Goal: Navigation & Orientation: Find specific page/section

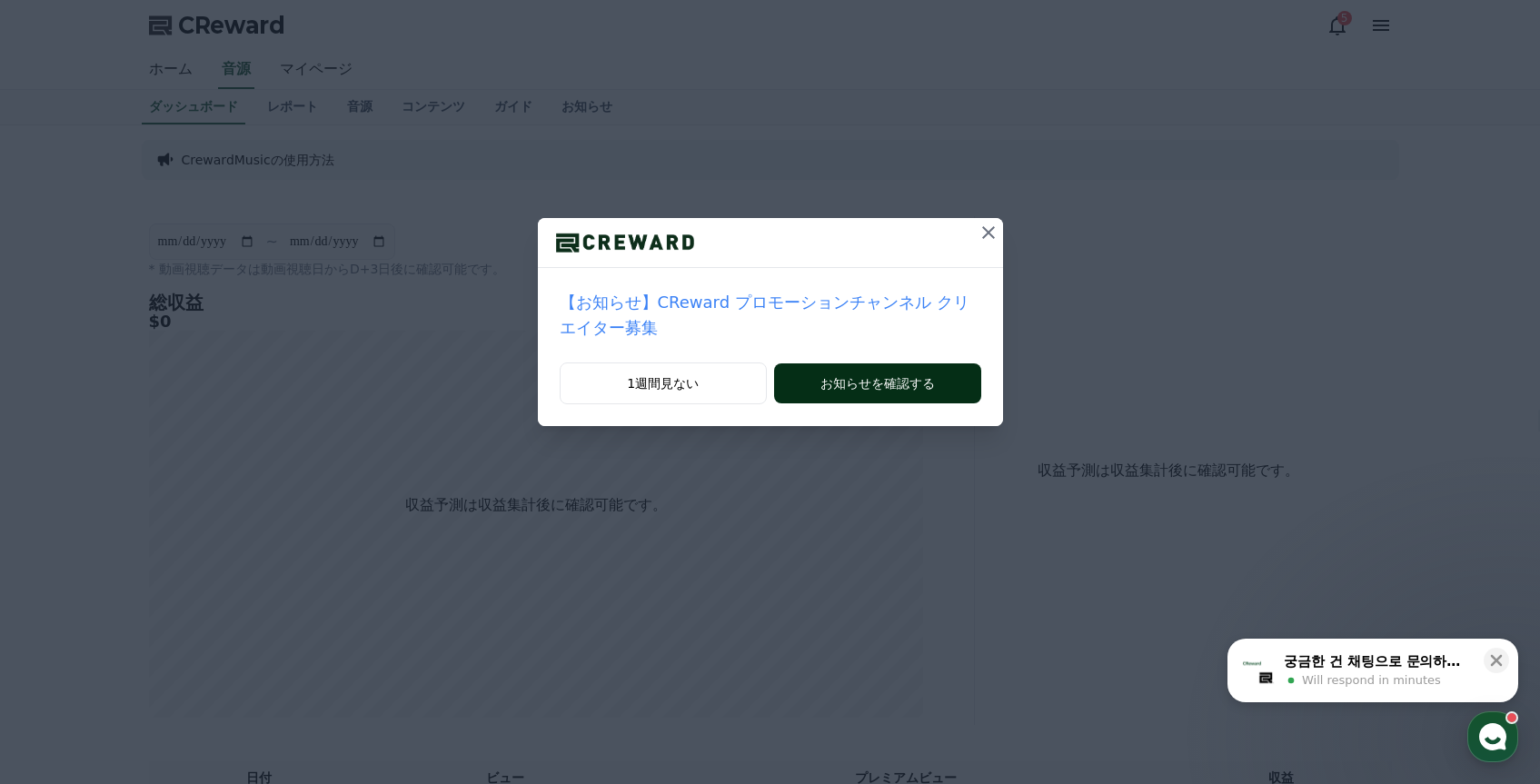
click at [915, 388] on button "お知らせを確認する" at bounding box center [877, 383] width 207 height 40
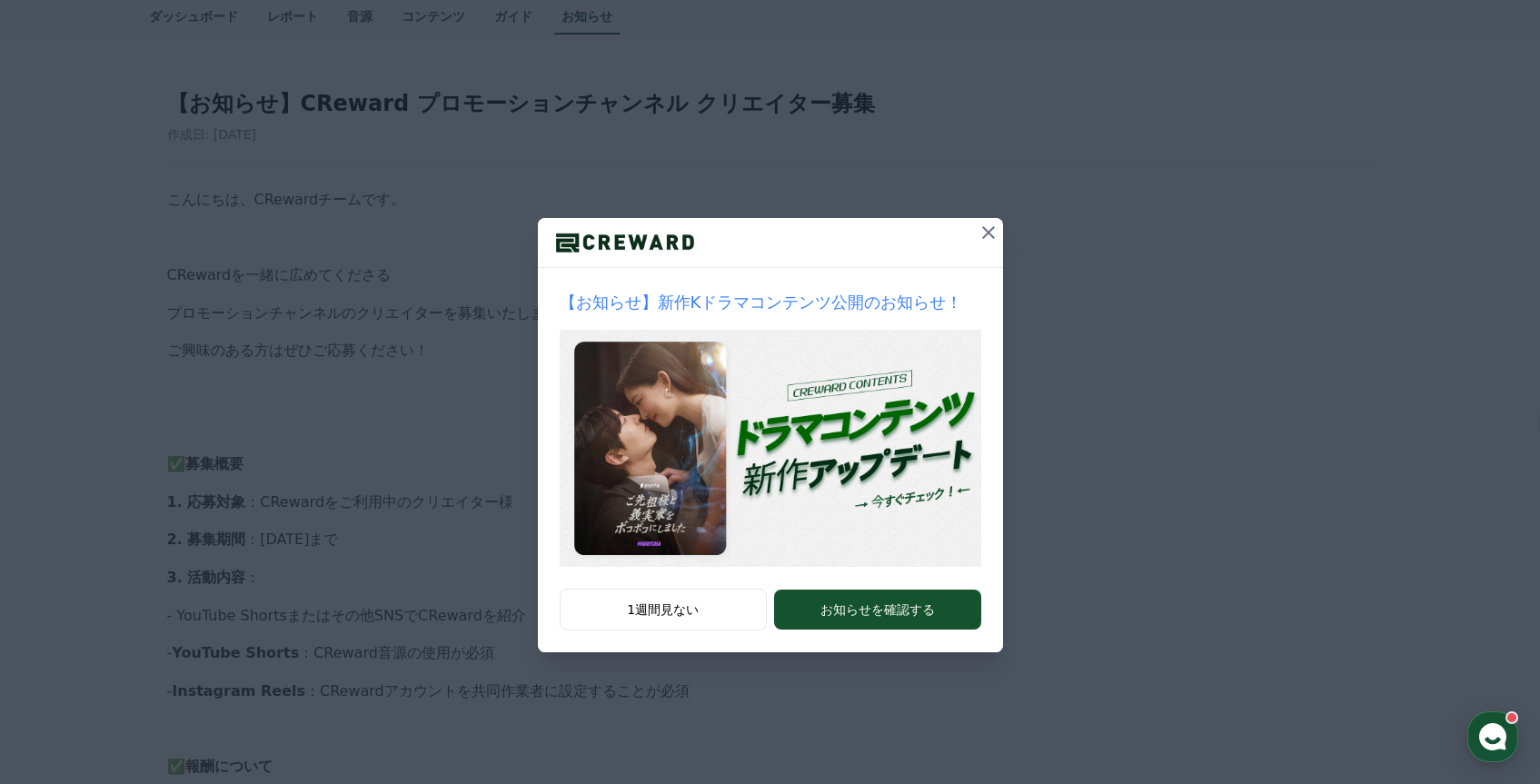
scroll to position [589, 0]
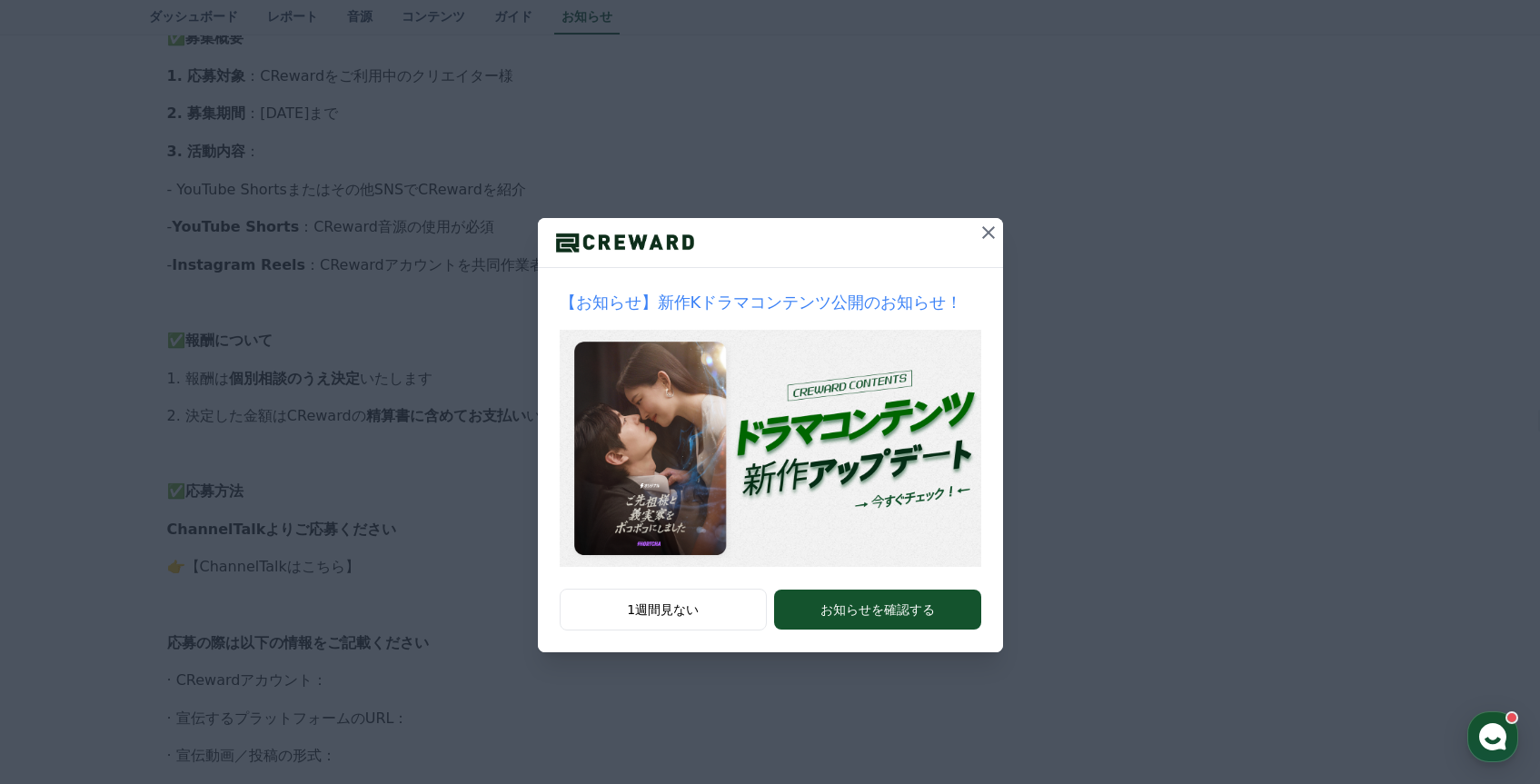
click at [988, 234] on icon at bounding box center [989, 232] width 22 height 22
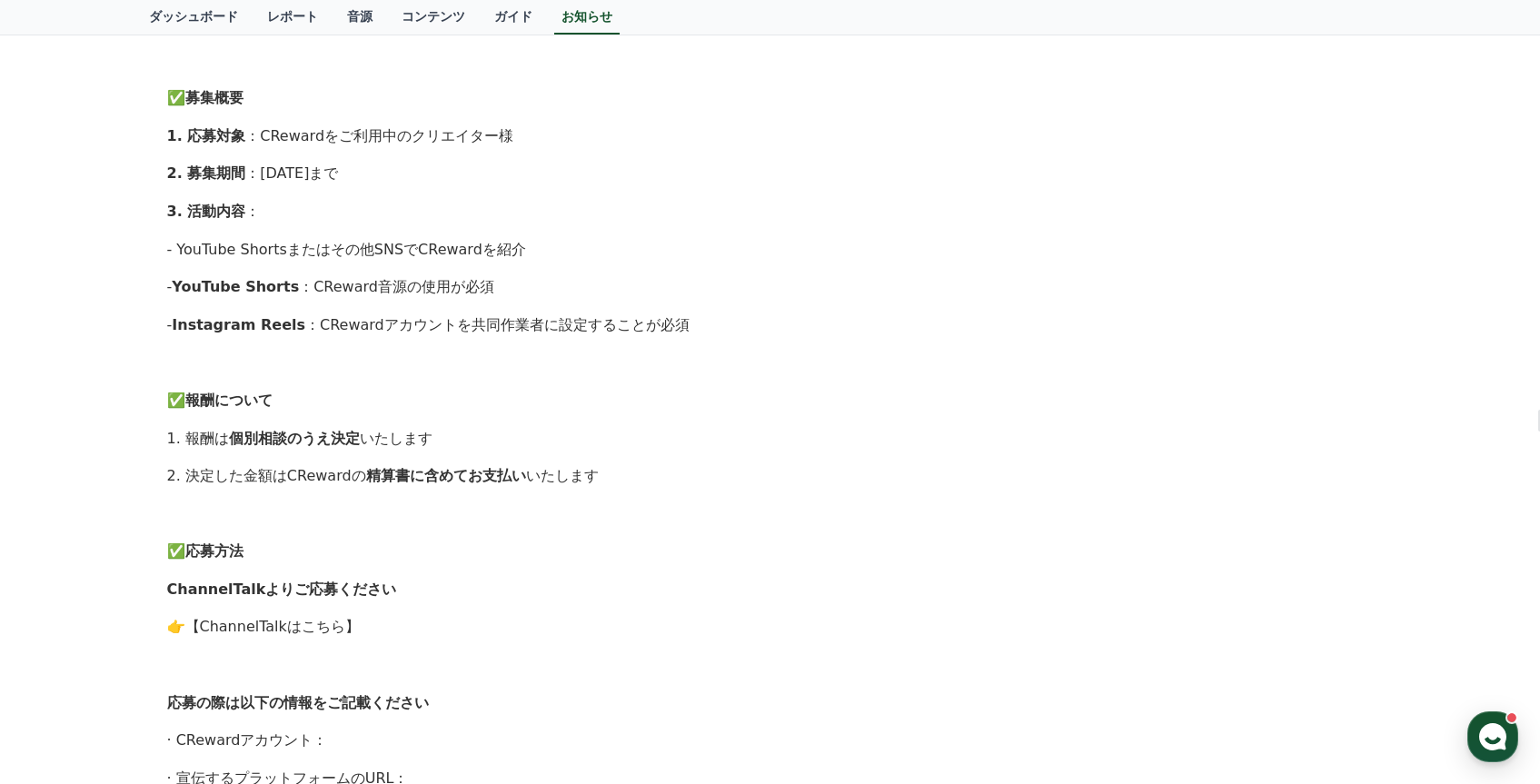
scroll to position [0, 0]
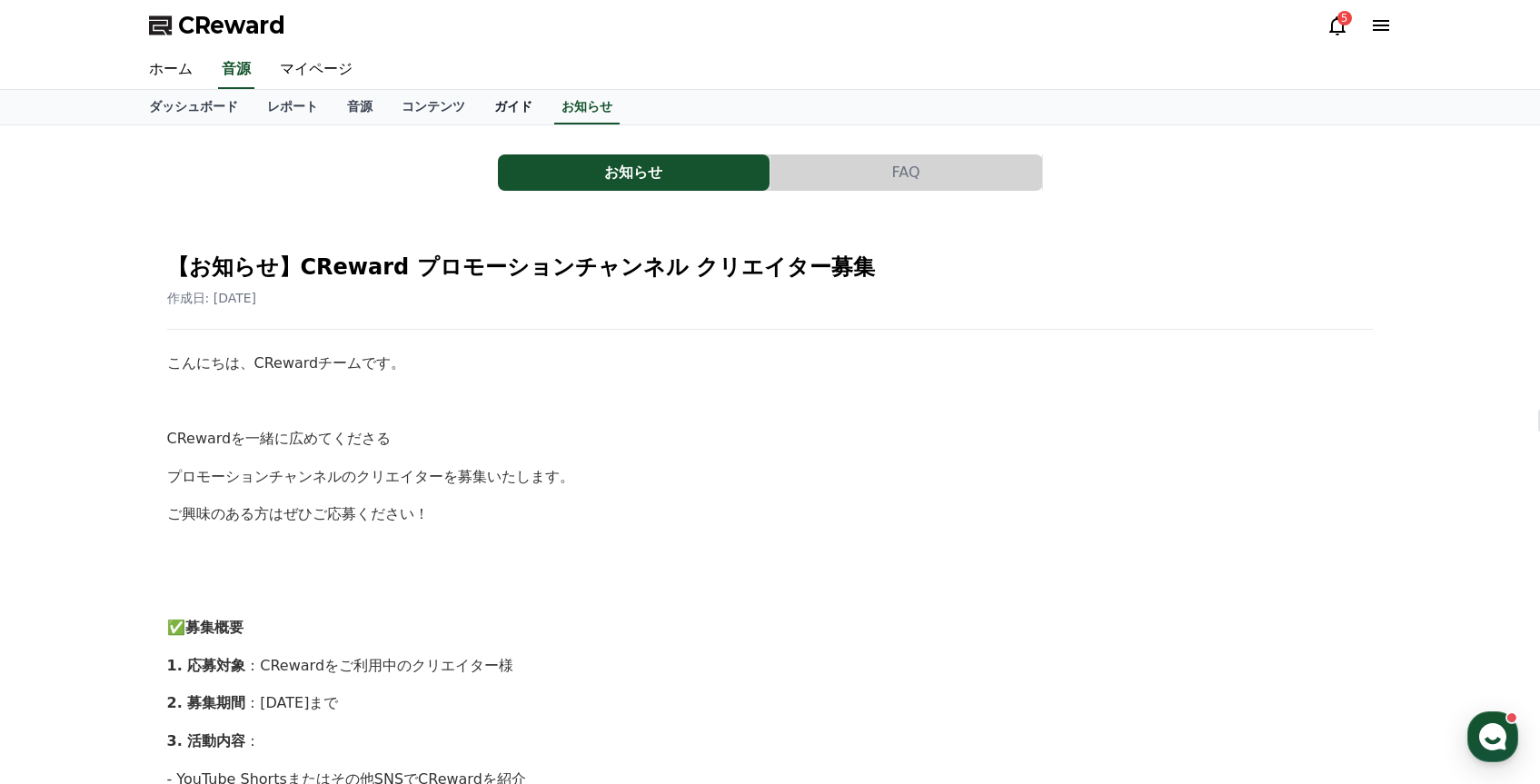
click at [490, 105] on link "ガイド" at bounding box center [513, 107] width 68 height 34
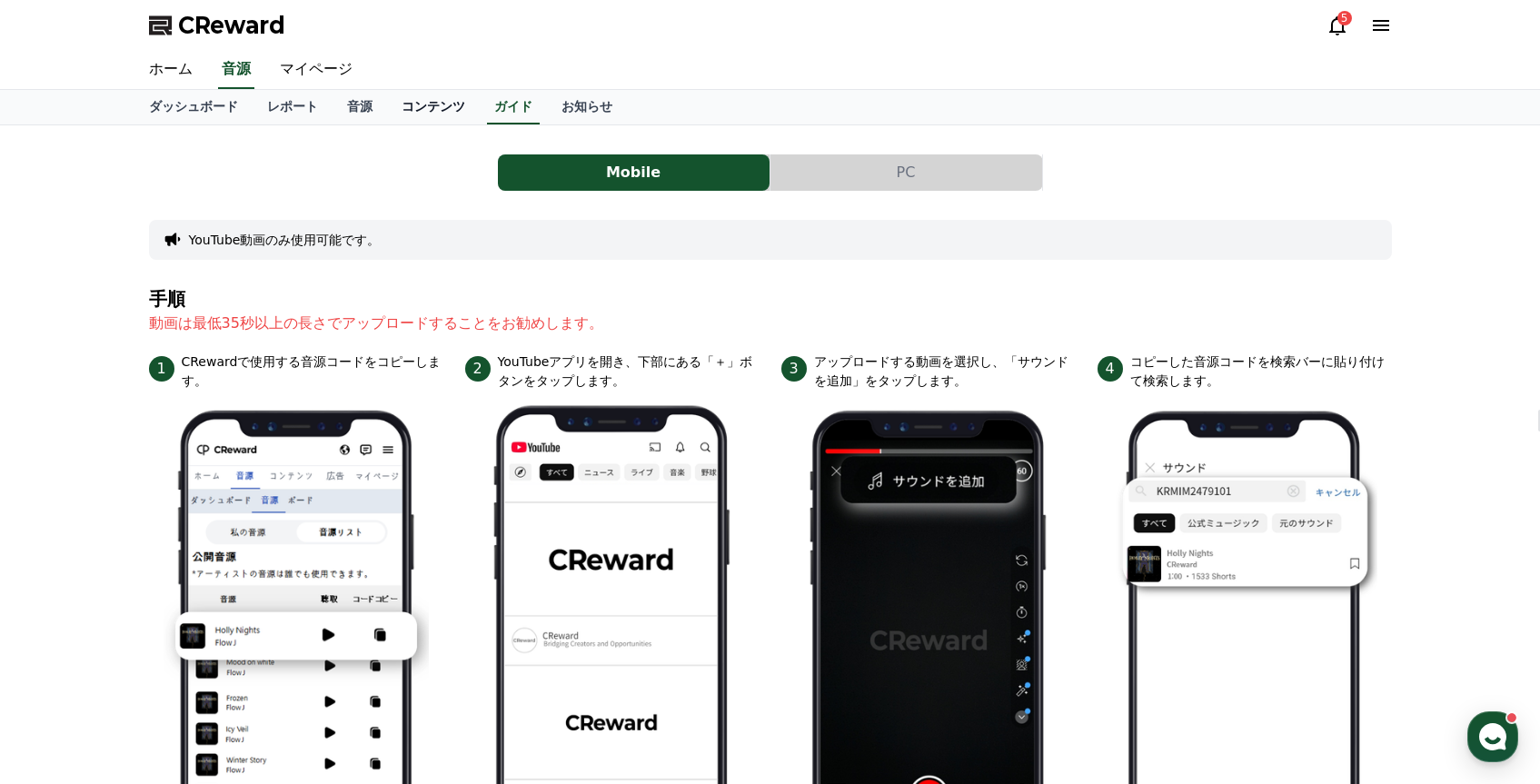
click at [458, 108] on link "コンテンツ" at bounding box center [433, 107] width 93 height 34
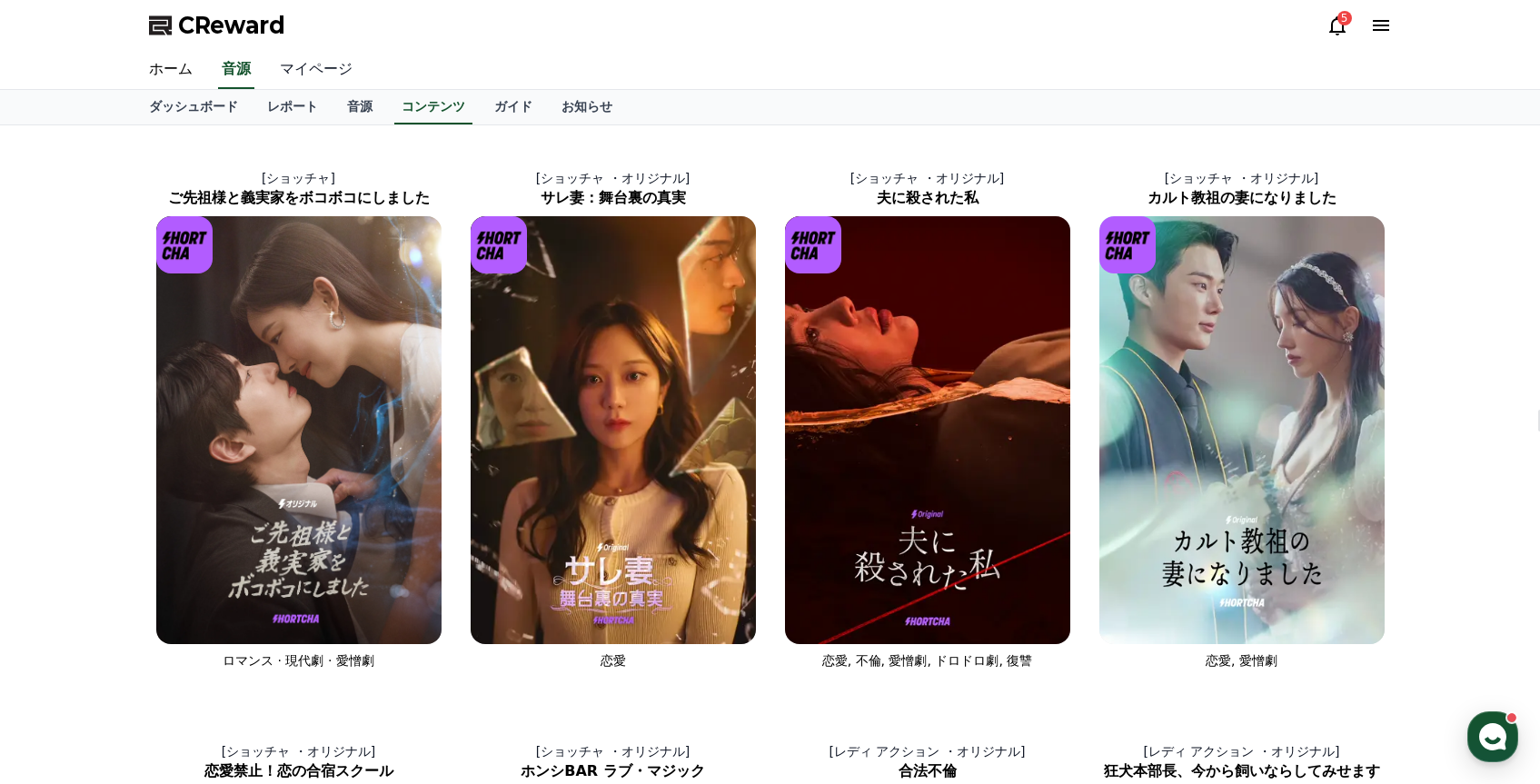
click at [336, 74] on link "マイページ" at bounding box center [316, 69] width 102 height 38
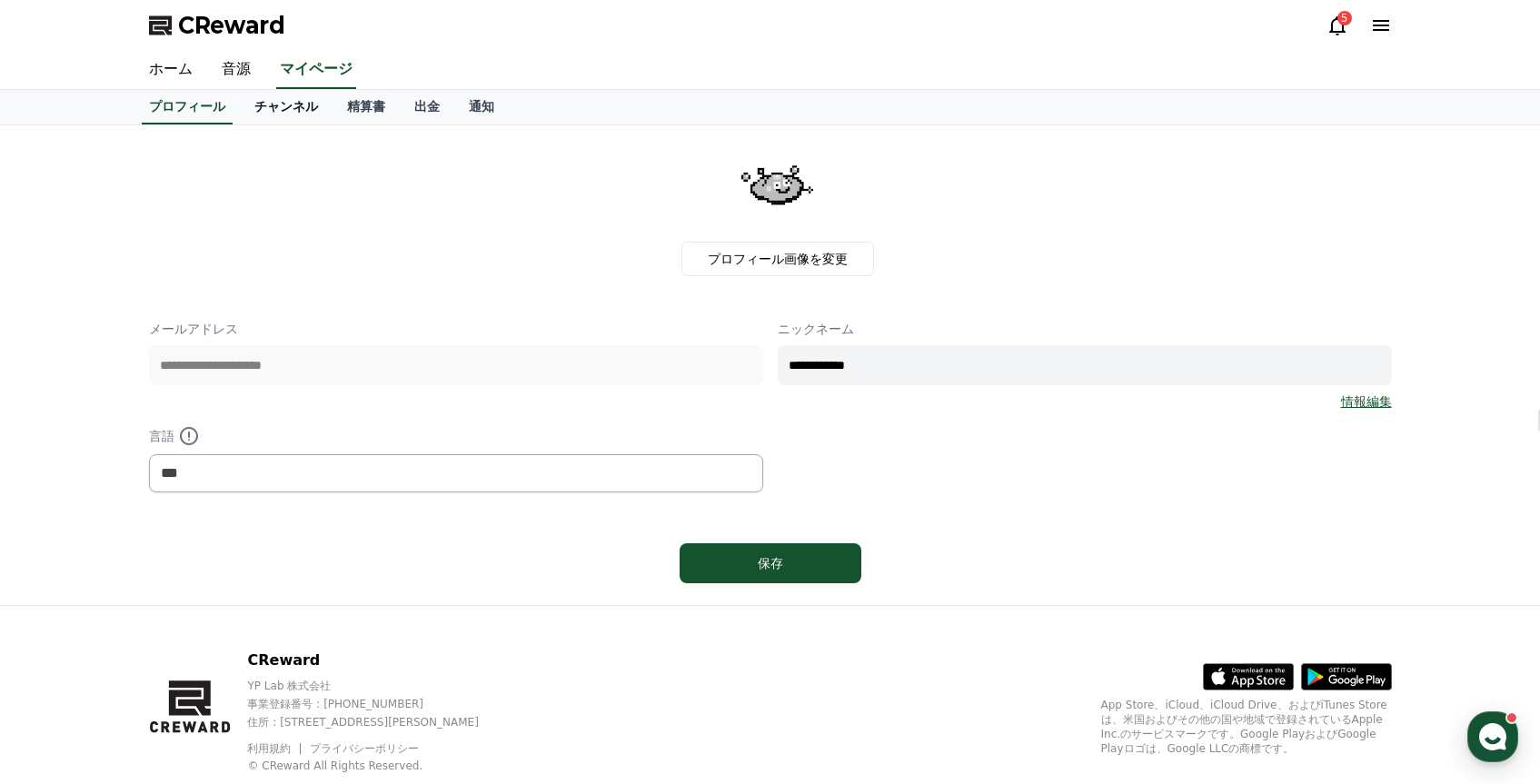
click at [295, 106] on link "チャンネル" at bounding box center [286, 107] width 93 height 34
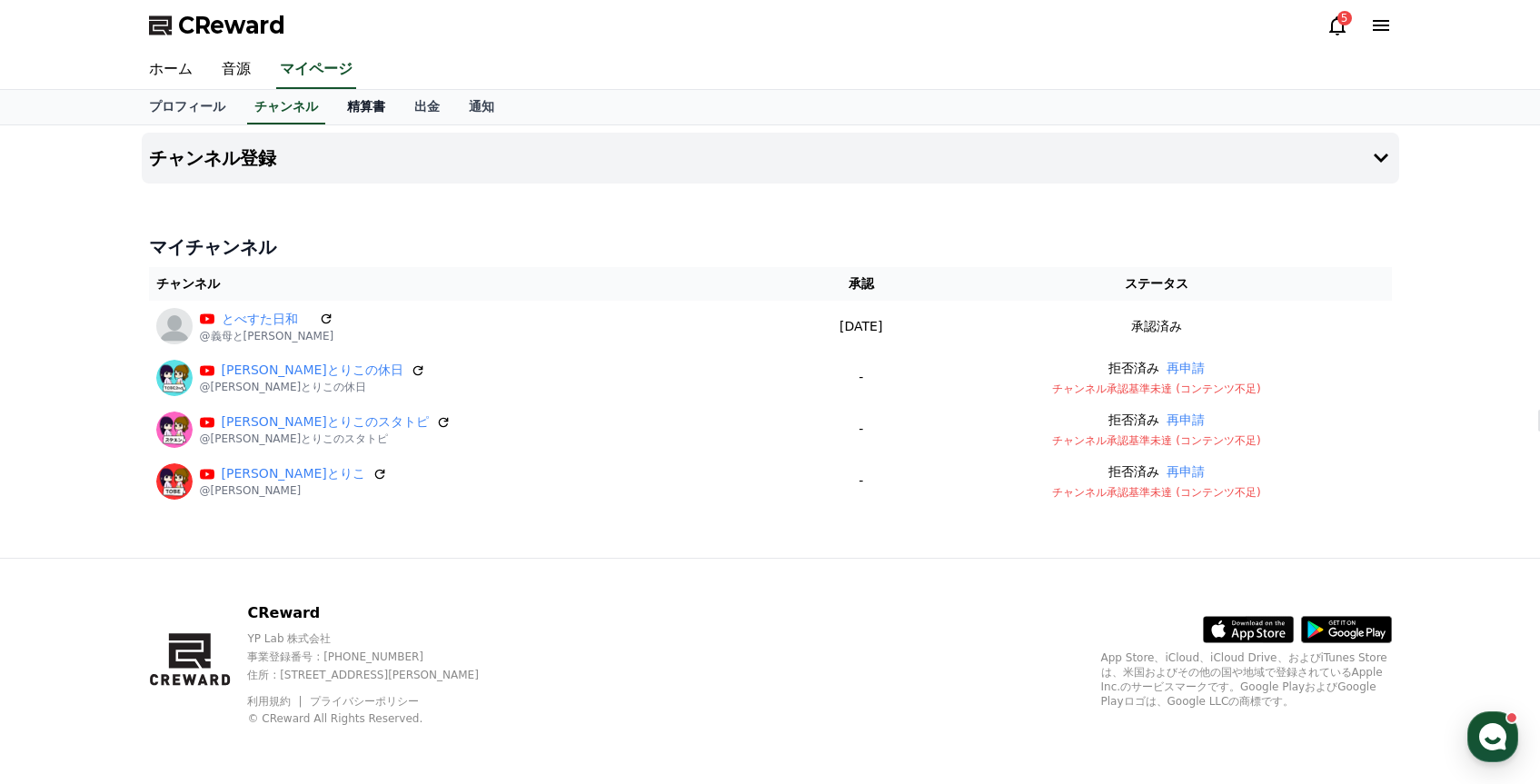
click at [371, 108] on link "精算書" at bounding box center [366, 107] width 68 height 34
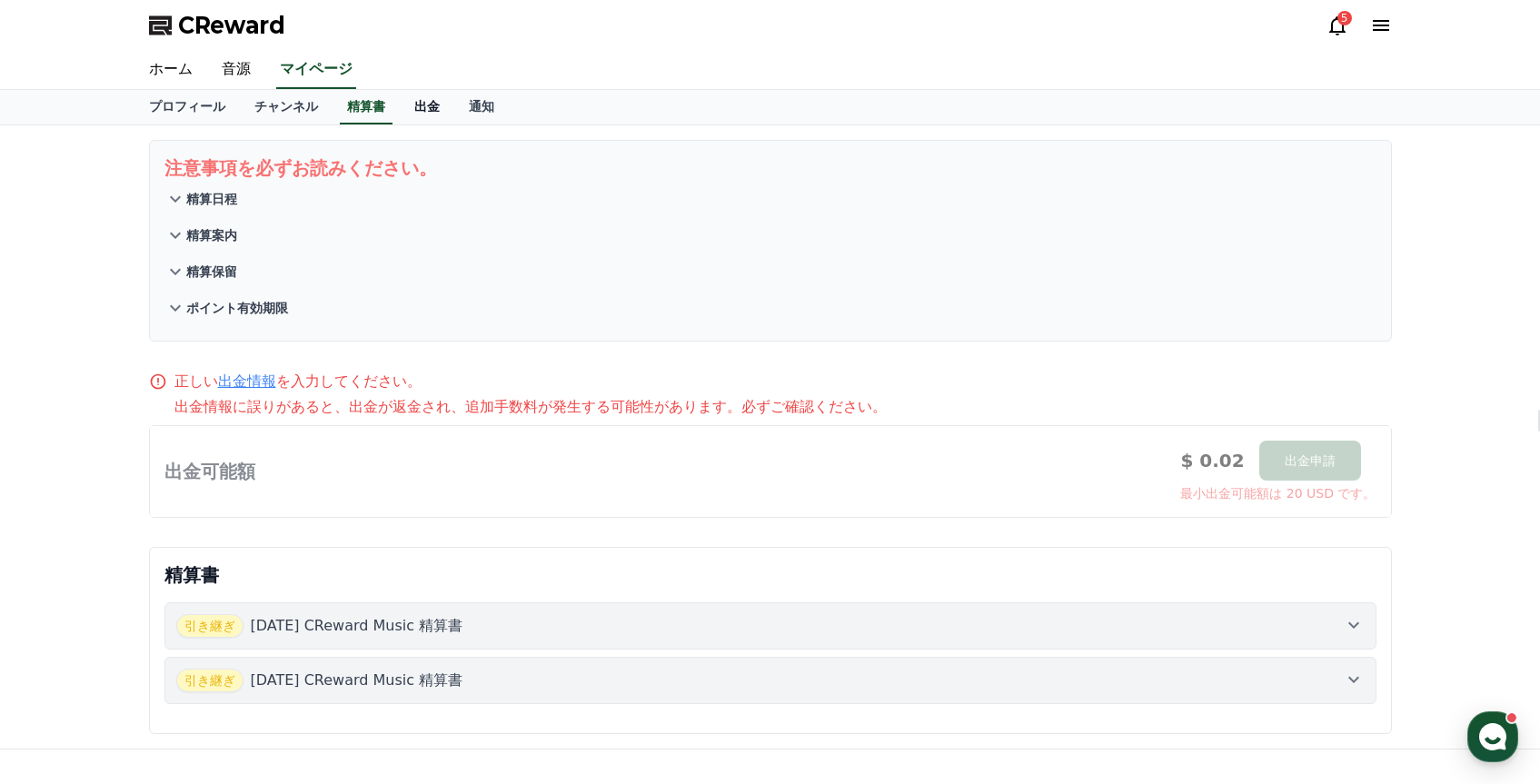
click at [443, 106] on link "出金" at bounding box center [427, 107] width 55 height 34
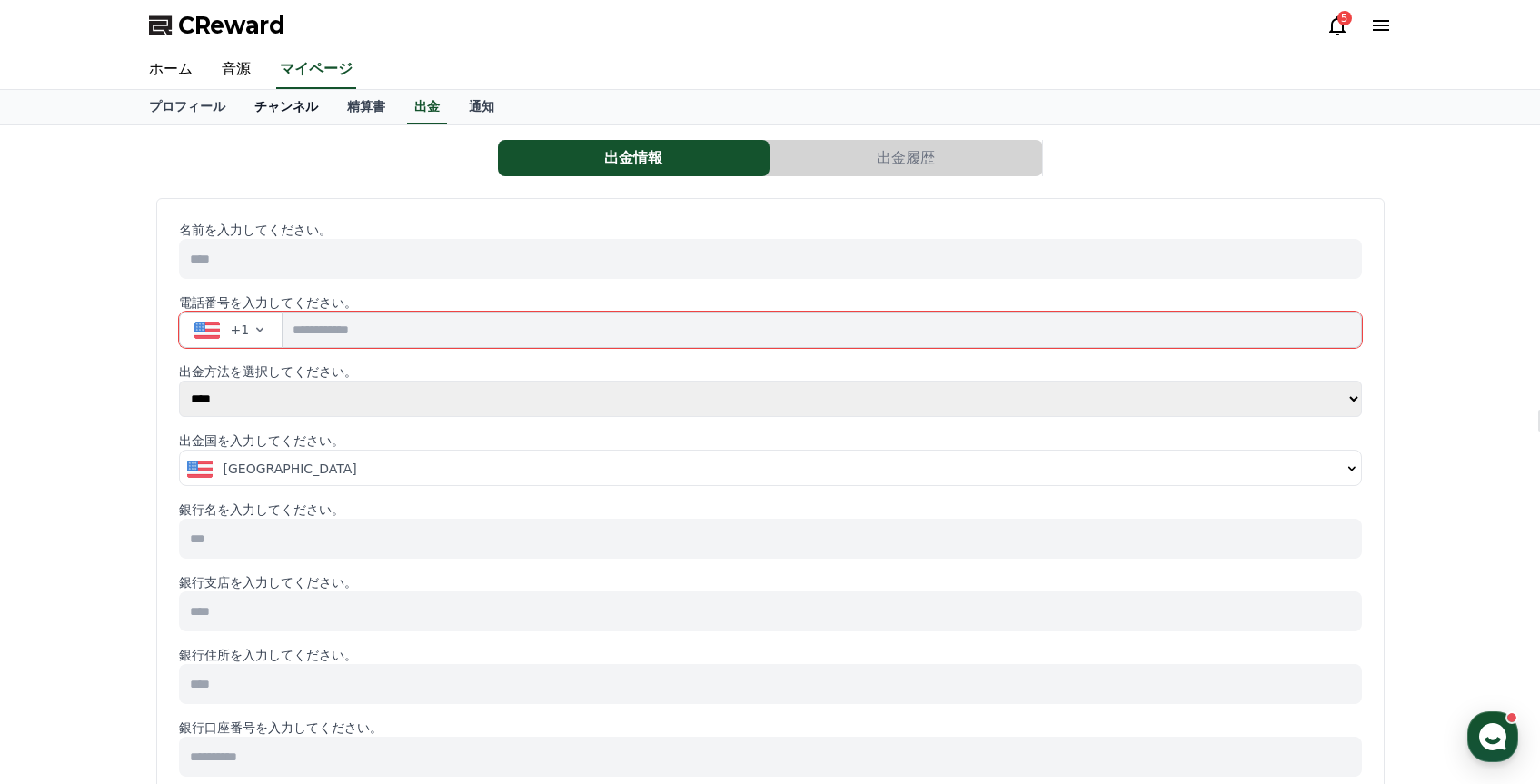
click at [299, 109] on link "チャンネル" at bounding box center [286, 107] width 93 height 34
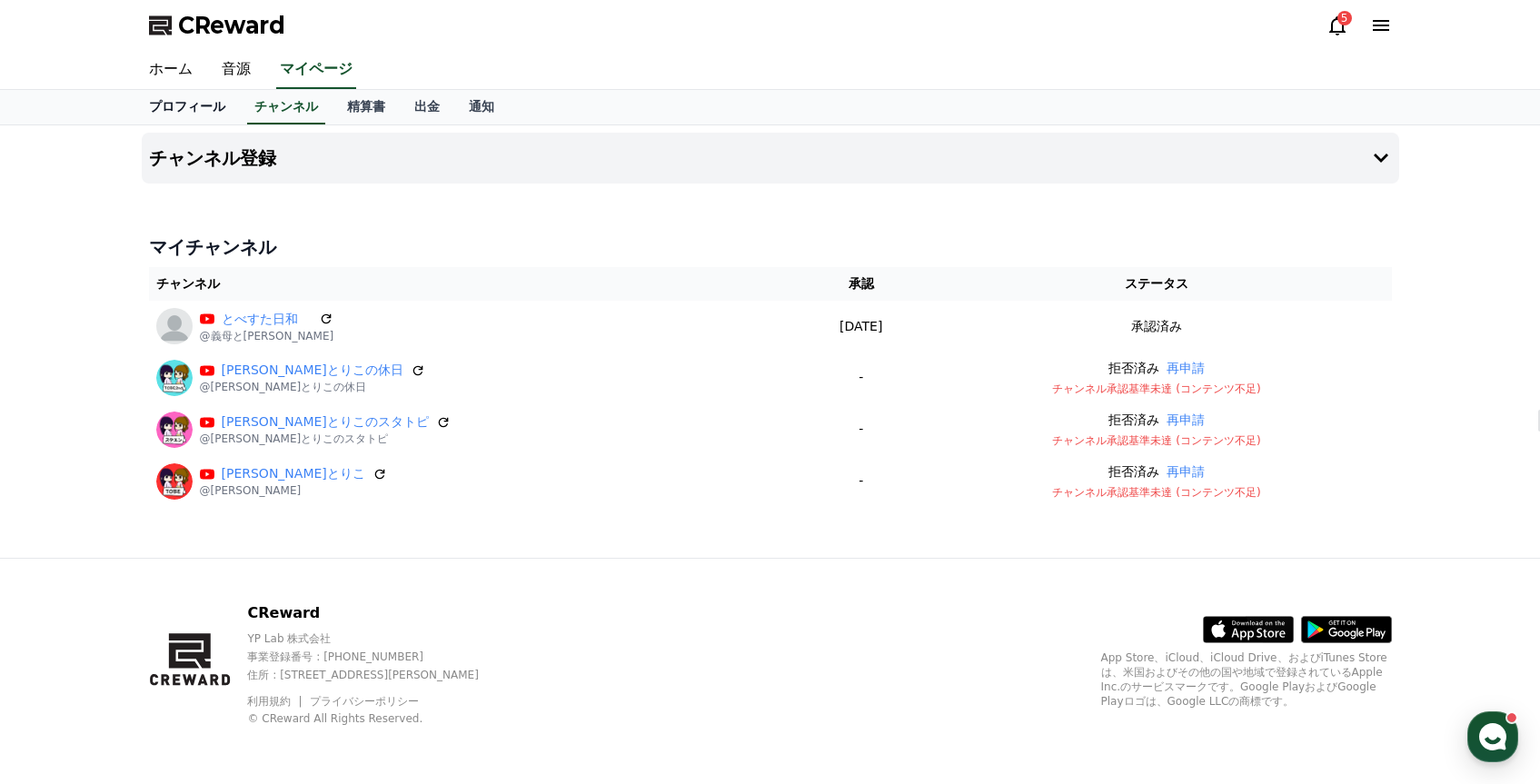
click at [187, 123] on link "プロフィール" at bounding box center [187, 107] width 106 height 34
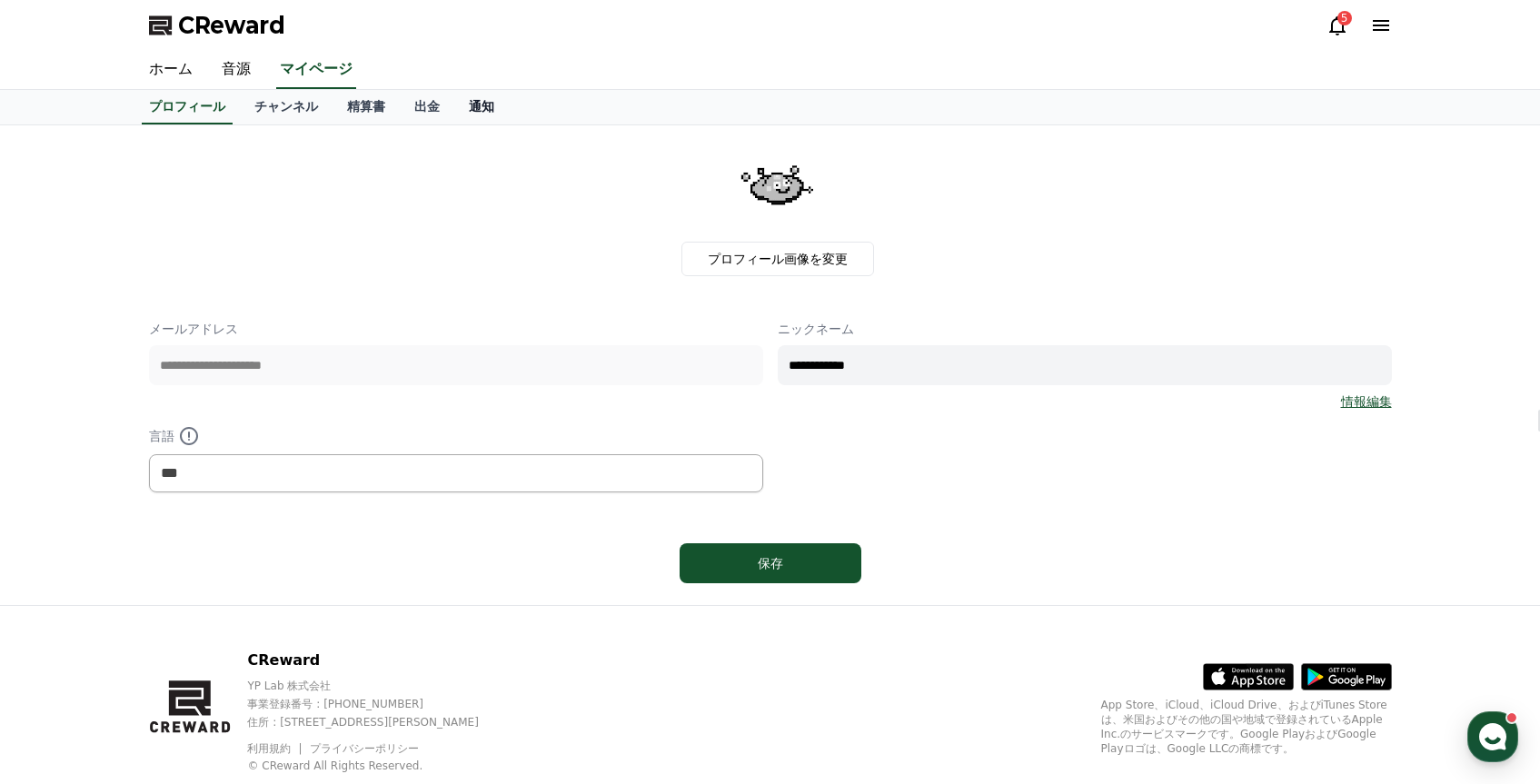
click at [475, 115] on link "通知" at bounding box center [482, 107] width 55 height 34
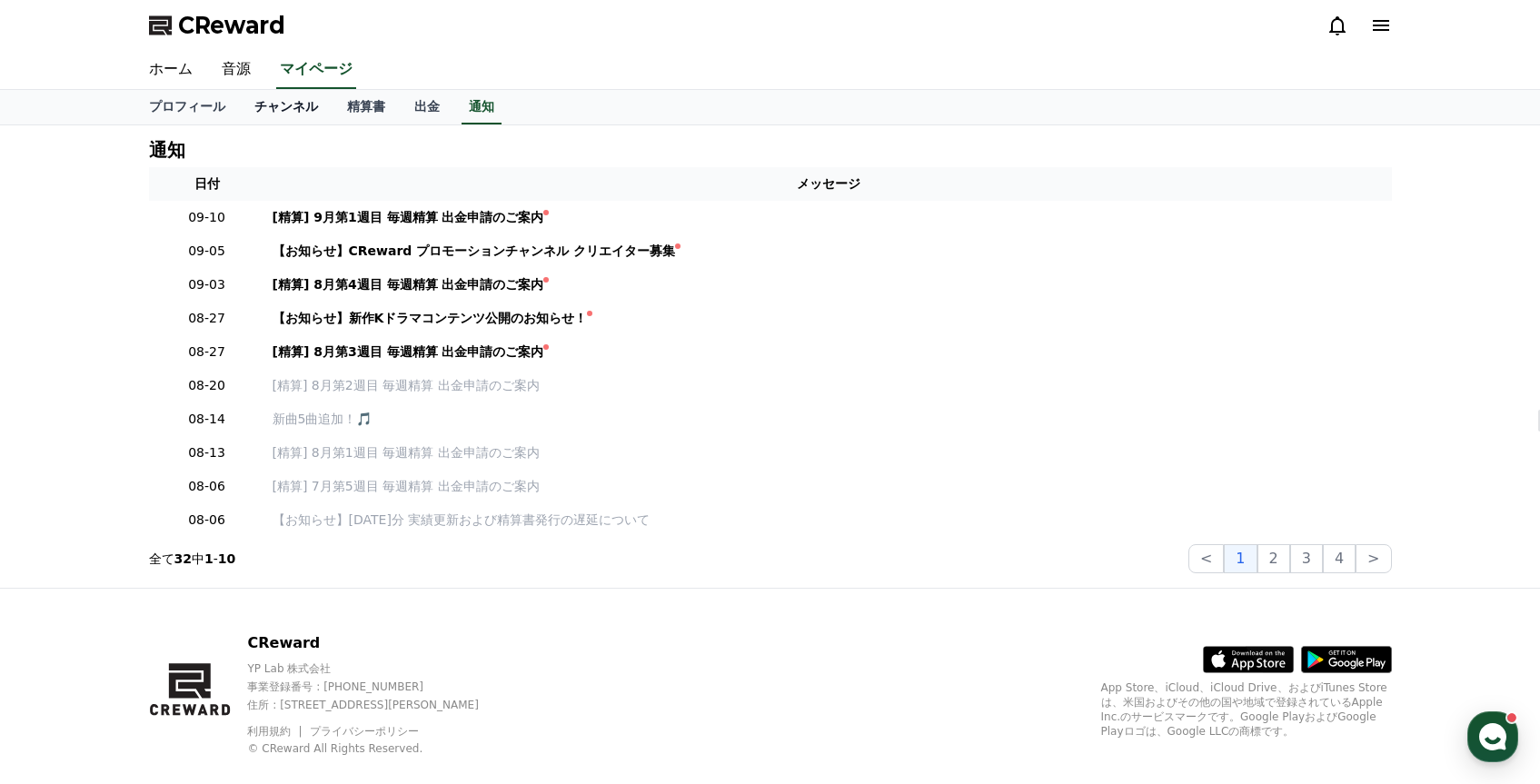
click at [296, 113] on link "チャンネル" at bounding box center [286, 107] width 93 height 34
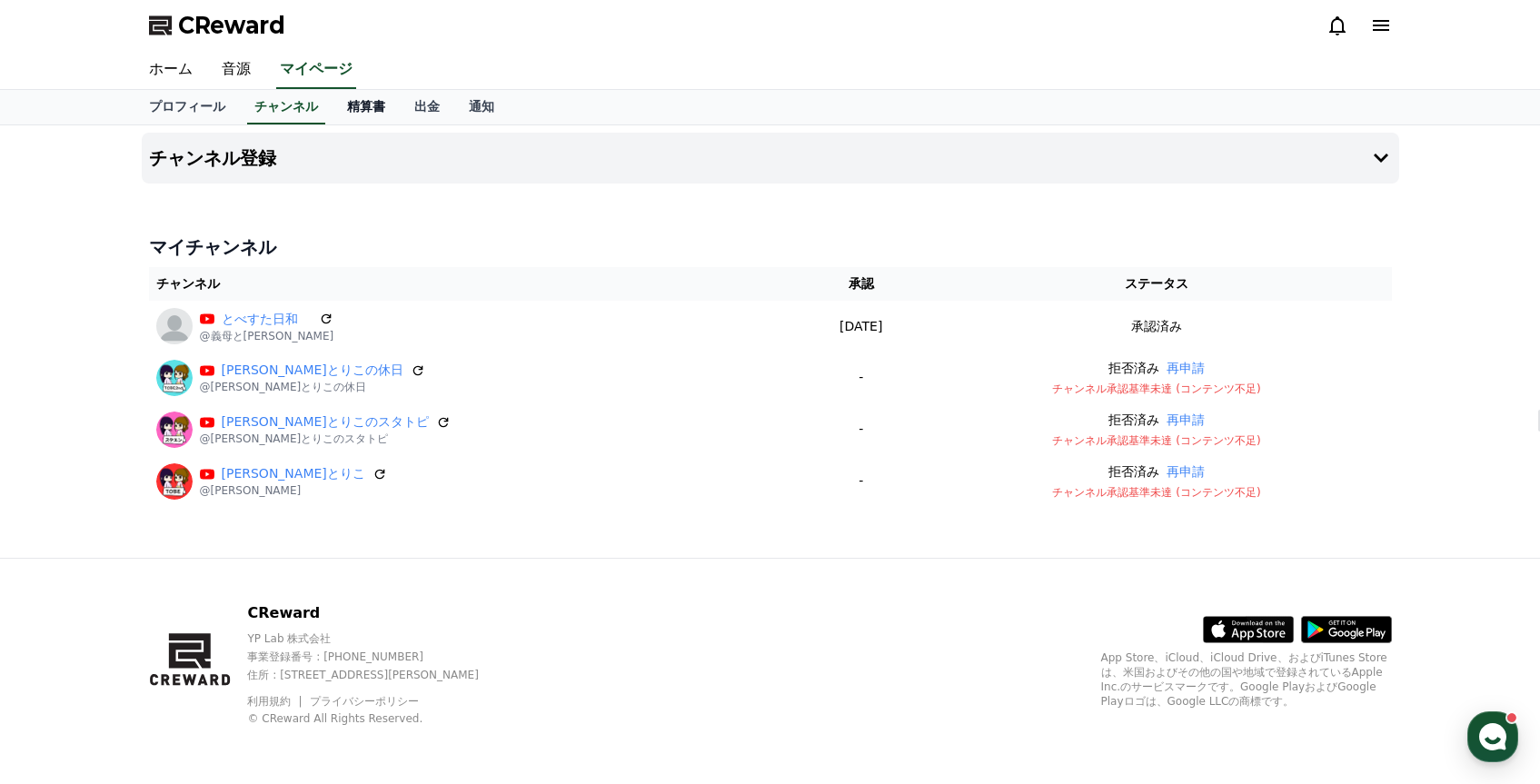
click at [356, 101] on link "精算書" at bounding box center [366, 107] width 68 height 34
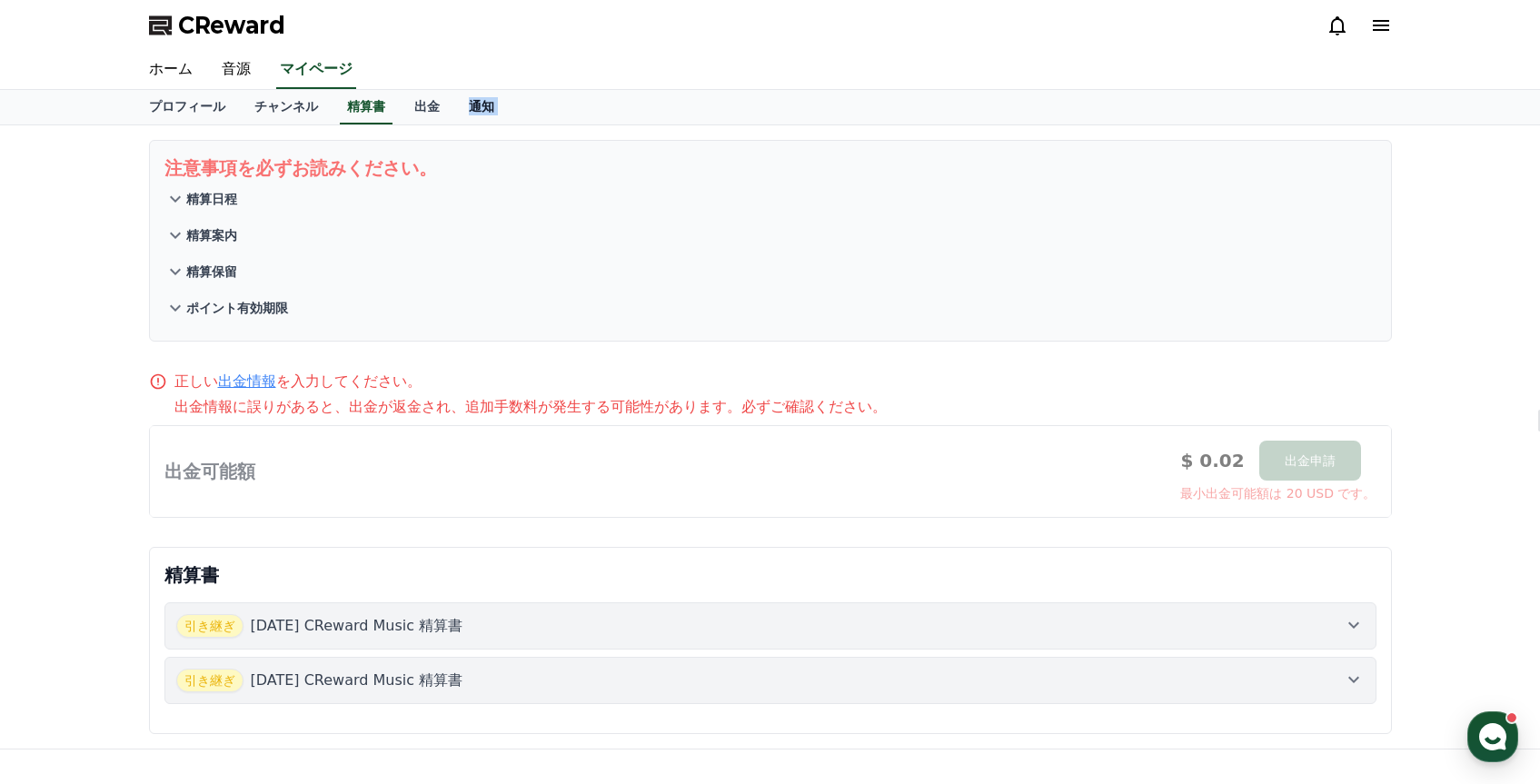
drag, startPoint x: 473, startPoint y: 120, endPoint x: 467, endPoint y: 111, distance: 10.8
click at [467, 111] on div "CReward ホーム 音源 マイページ プロフィール チャンネル 精算書 出金 通知 注意事項を必ずお読みください。 精算日程 精算案内 精算保留 ポイント…" at bounding box center [770, 487] width 1540 height 975
click at [467, 111] on link "通知" at bounding box center [482, 107] width 55 height 34
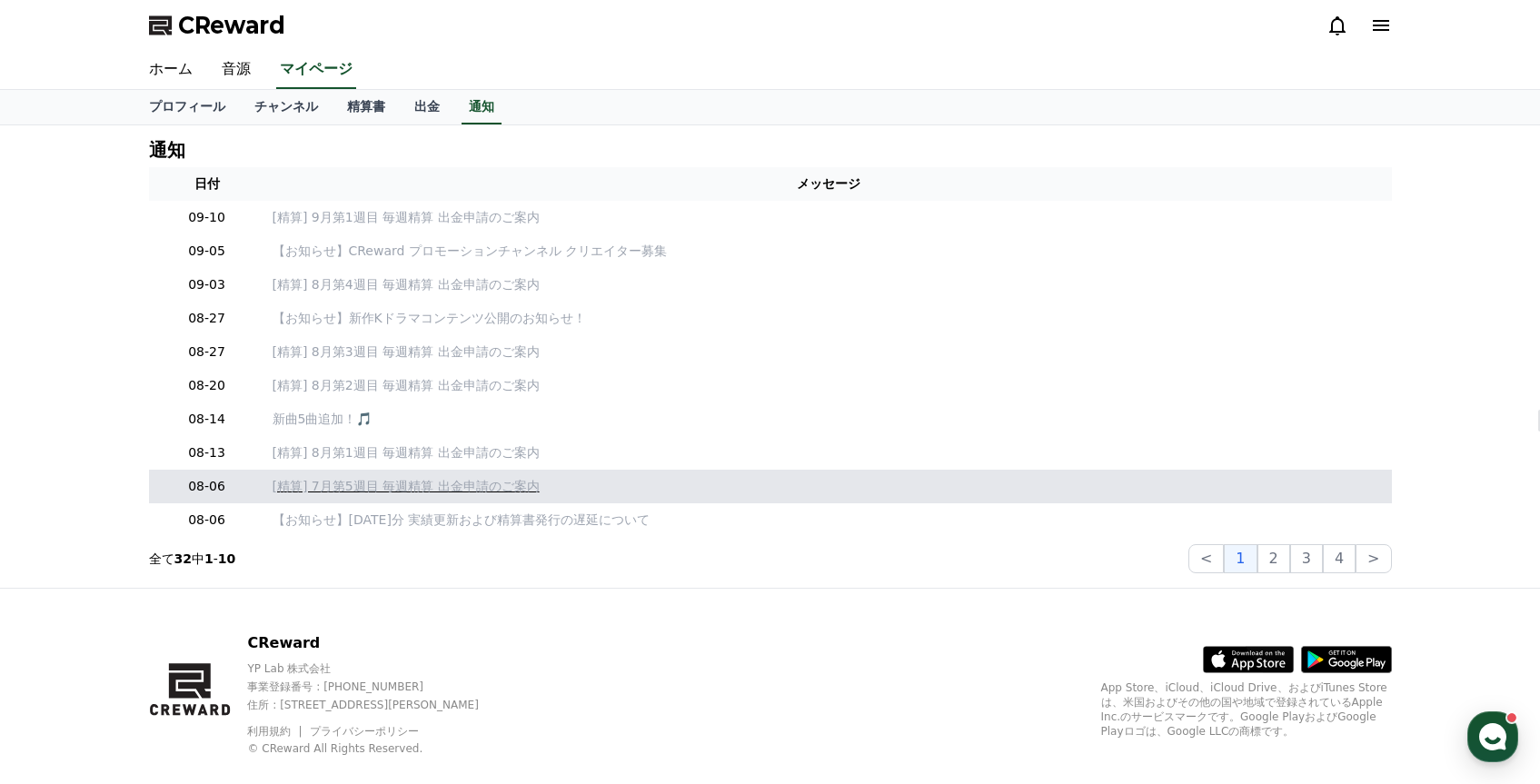
click at [491, 490] on p "[精算] 7月第5週目 毎週精算 出金申請のご案内" at bounding box center [828, 485] width 1112 height 19
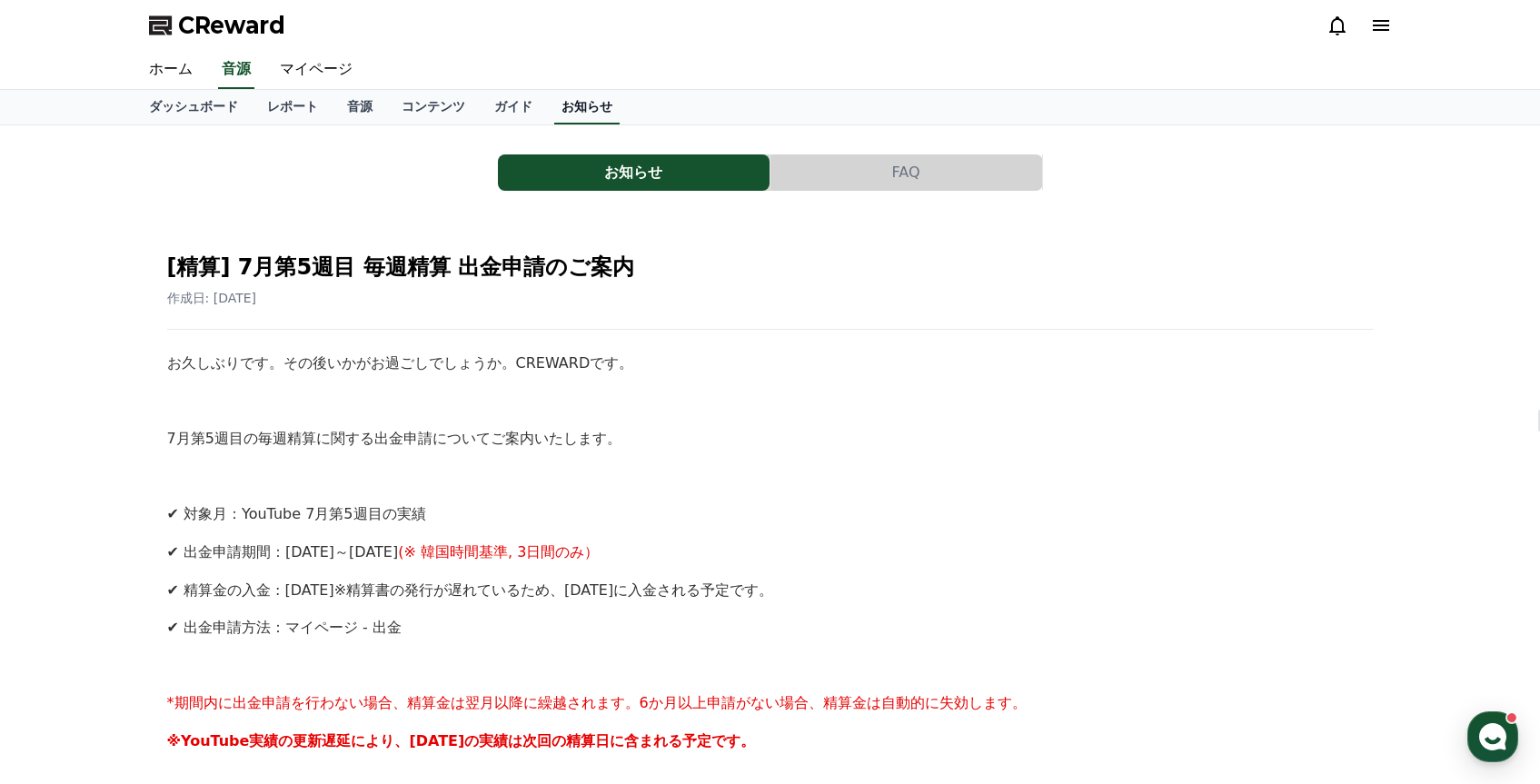
click at [589, 111] on link "お知らせ" at bounding box center [586, 107] width 66 height 34
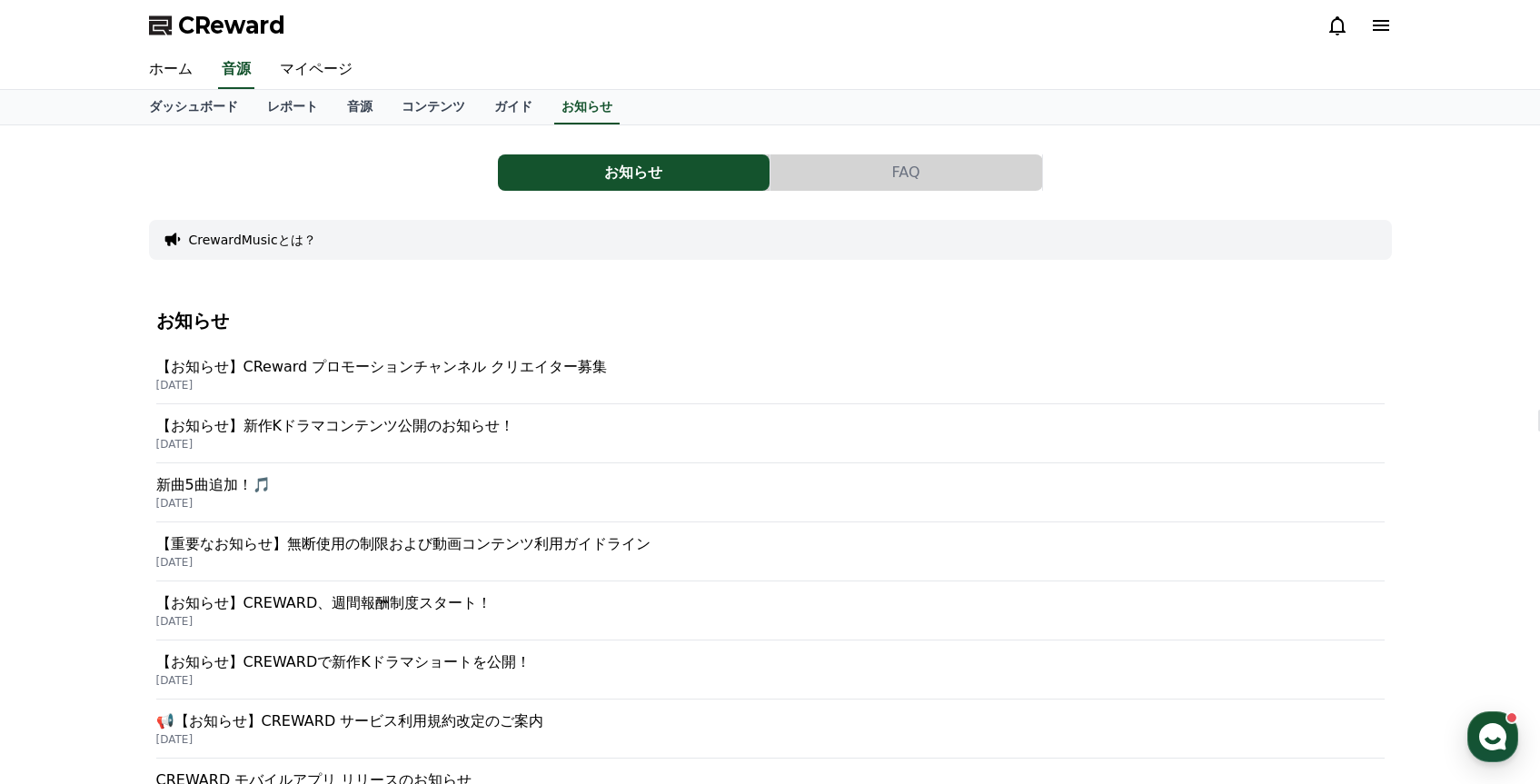
click at [386, 364] on p "【お知らせ】CReward プロモーションチャンネル クリエイター募集" at bounding box center [770, 367] width 1229 height 22
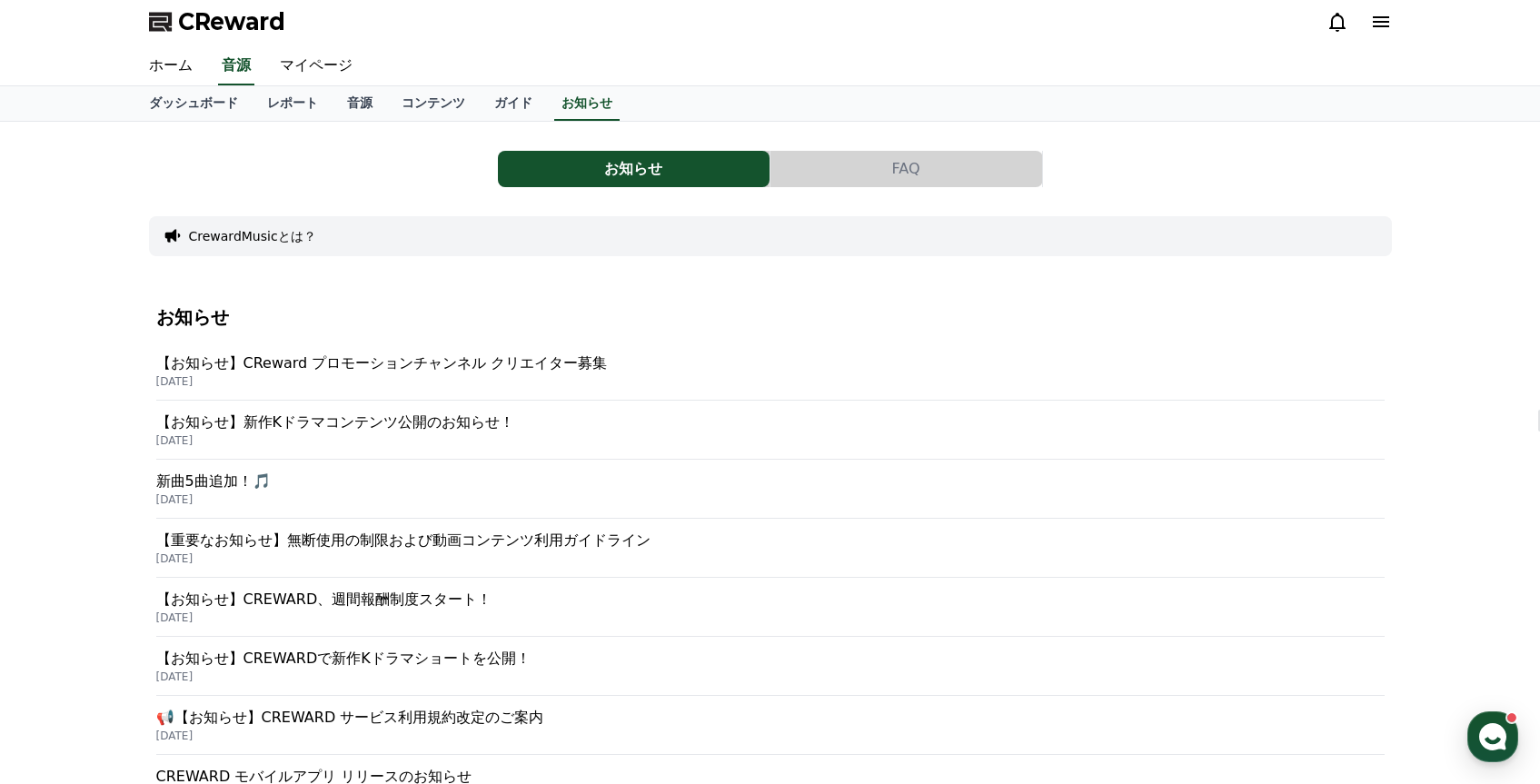
click at [209, 484] on p "新曲5曲追加！🎵" at bounding box center [770, 482] width 1229 height 22
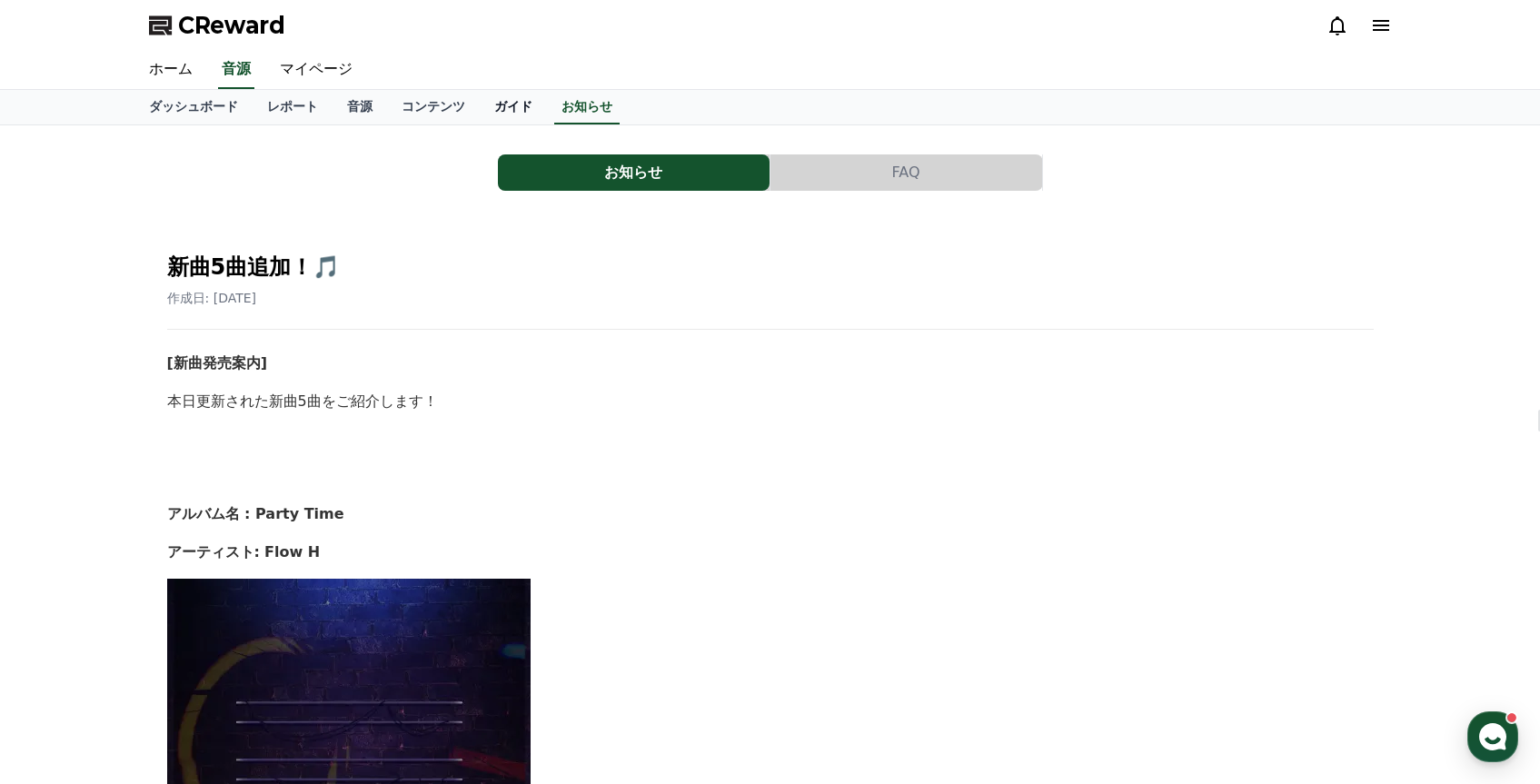
click at [529, 107] on link "ガイド" at bounding box center [513, 107] width 68 height 34
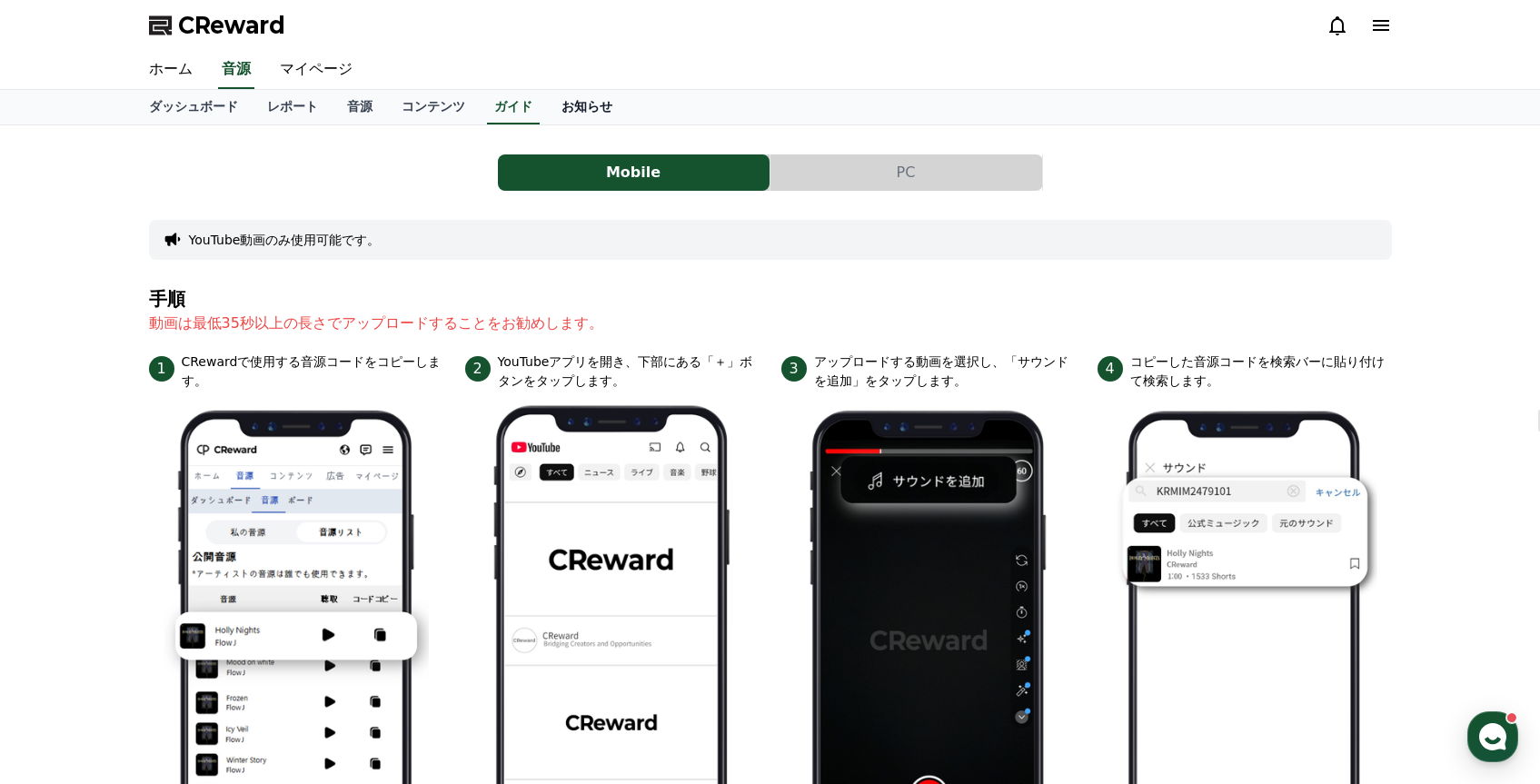
click at [586, 114] on link "お知らせ" at bounding box center [587, 107] width 80 height 34
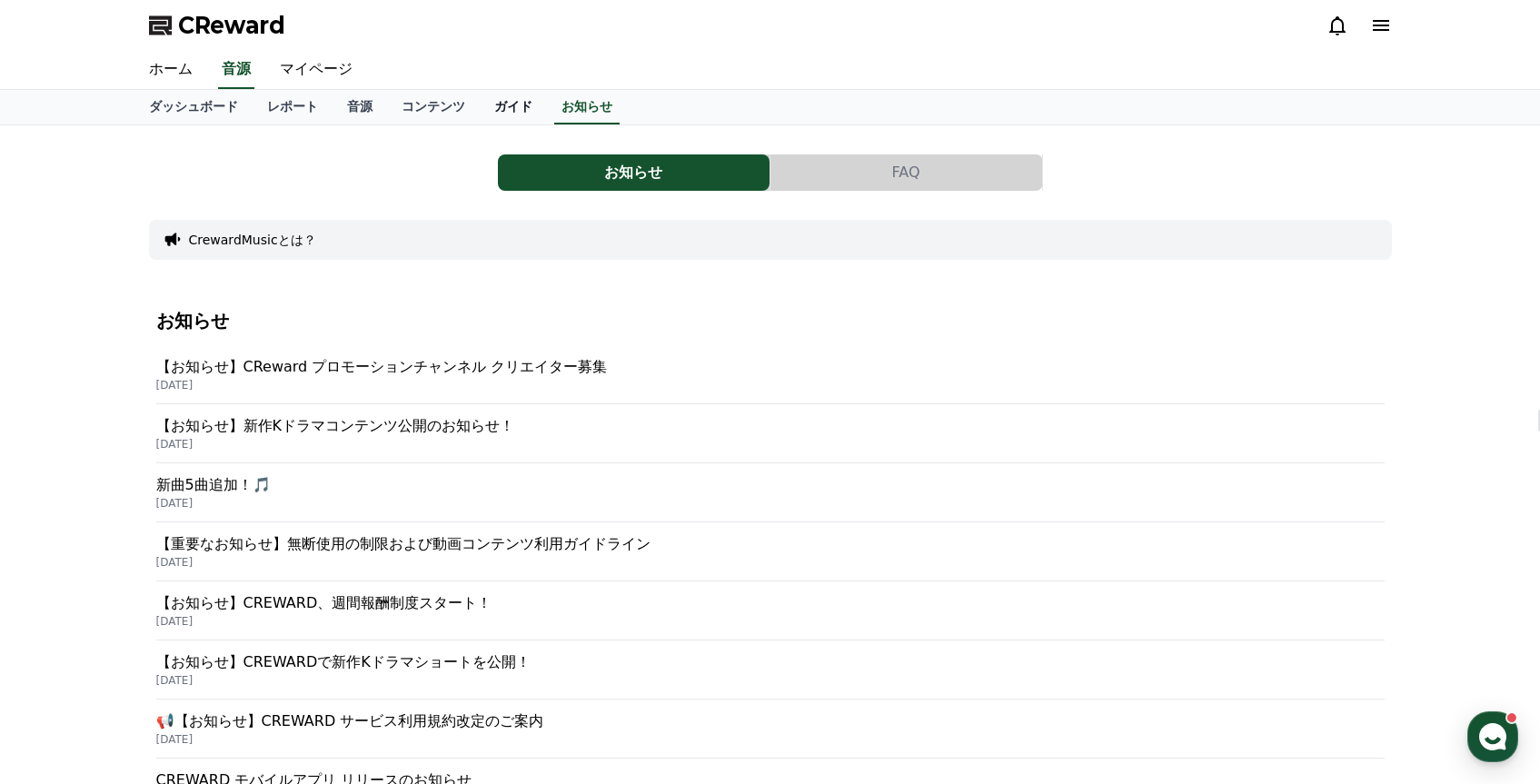
click at [517, 120] on link "ガイド" at bounding box center [513, 107] width 68 height 34
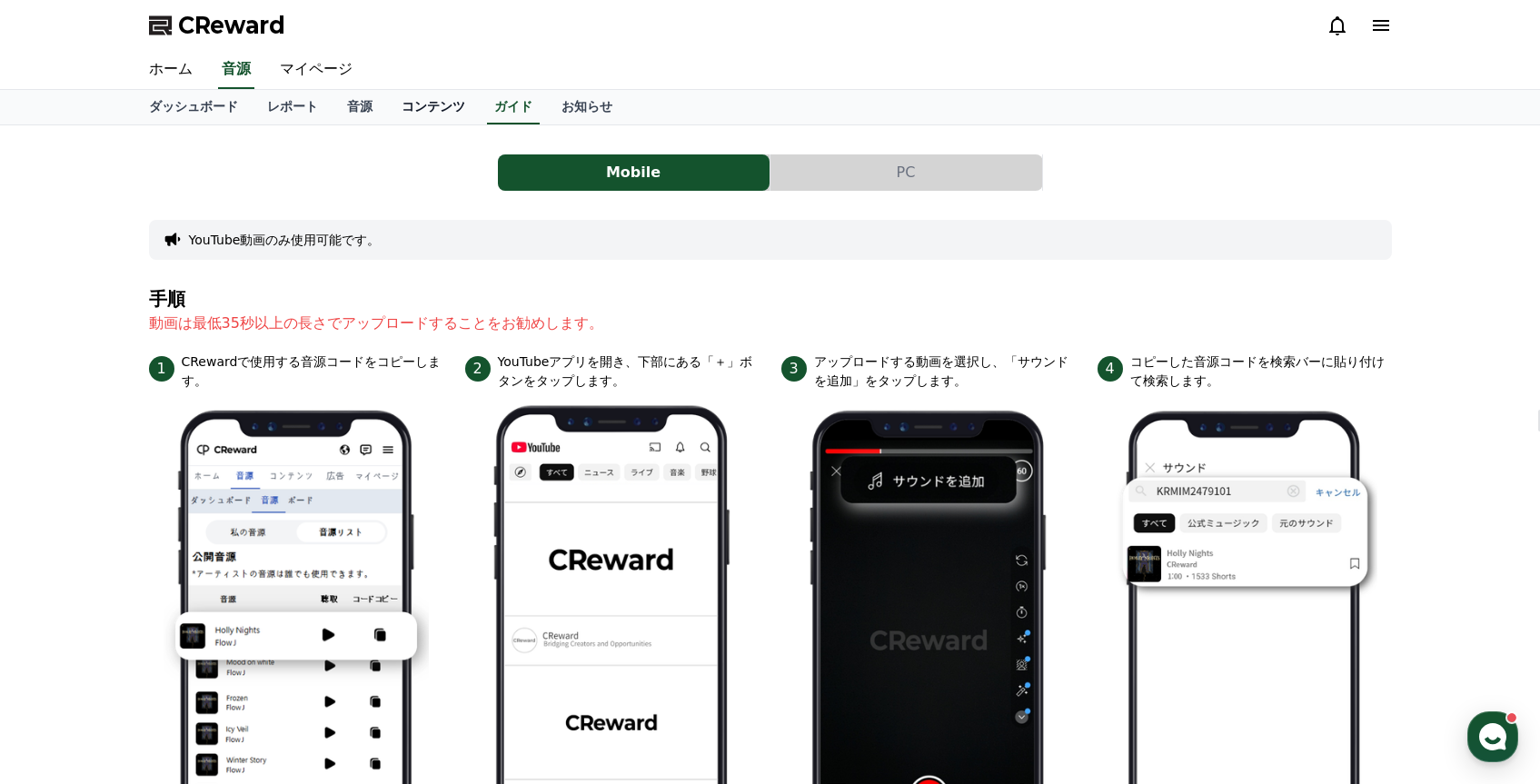
click at [468, 119] on link "コンテンツ" at bounding box center [433, 107] width 93 height 34
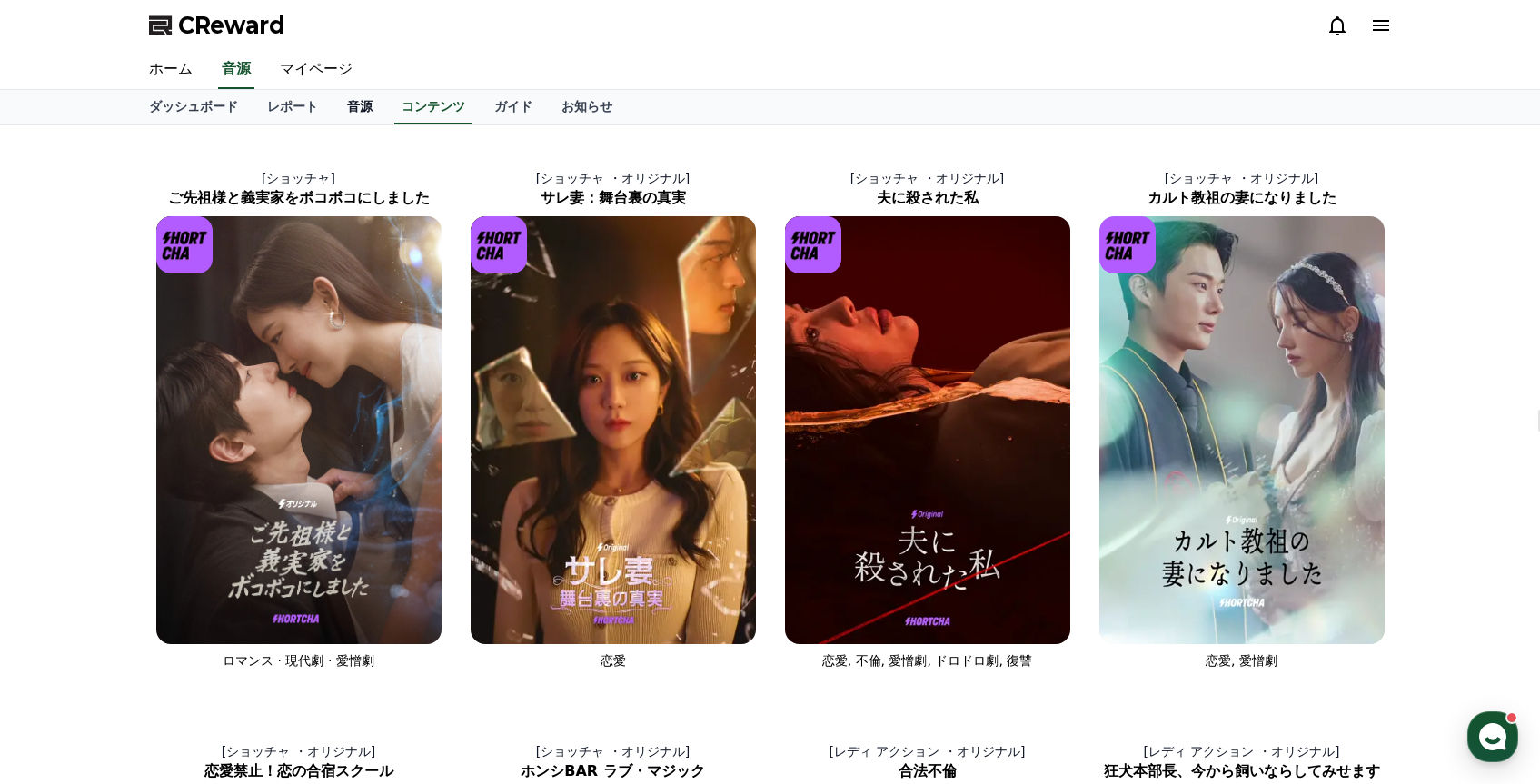
click at [339, 109] on link "音源" at bounding box center [360, 107] width 55 height 34
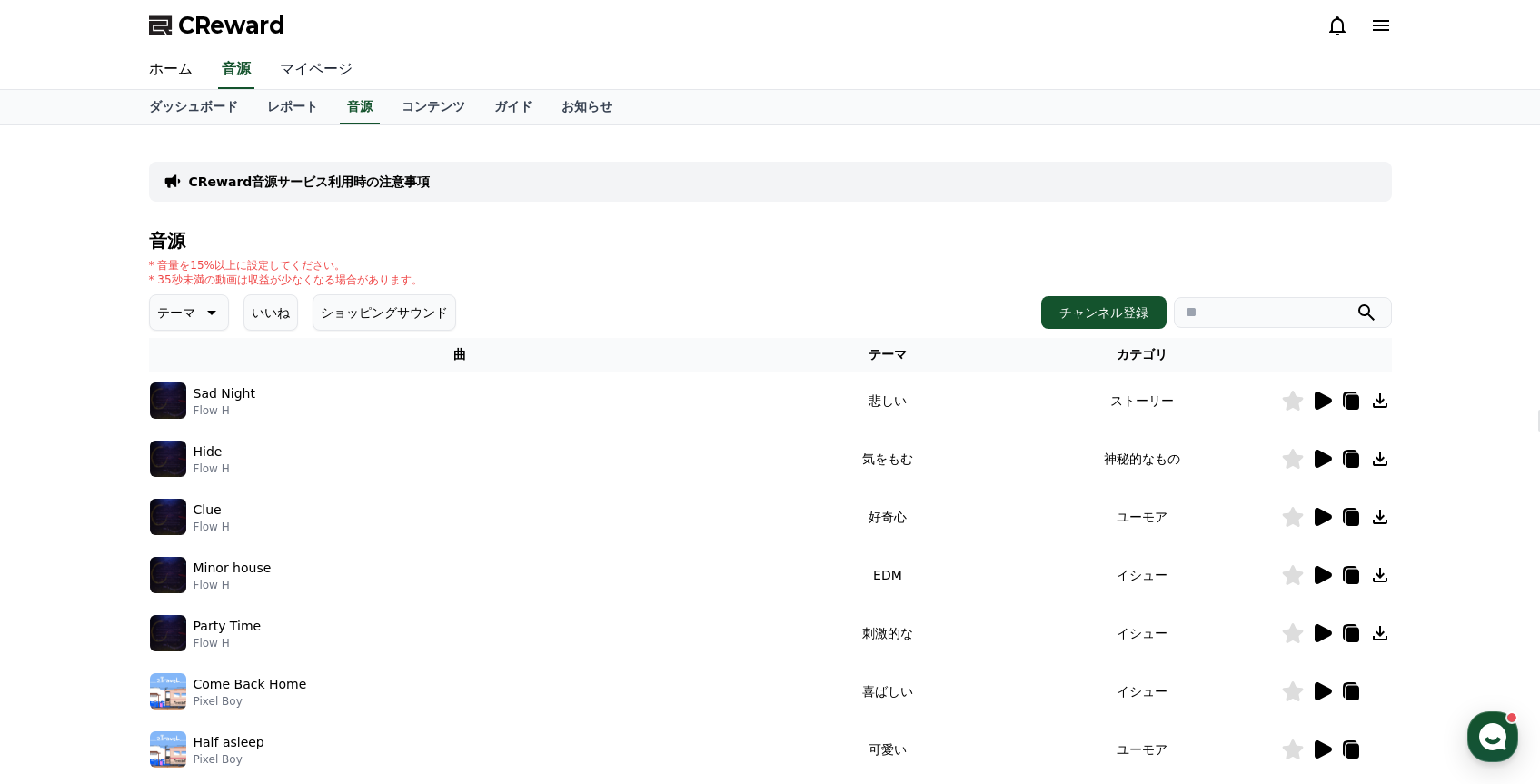
click at [306, 67] on link "マイページ" at bounding box center [316, 69] width 102 height 38
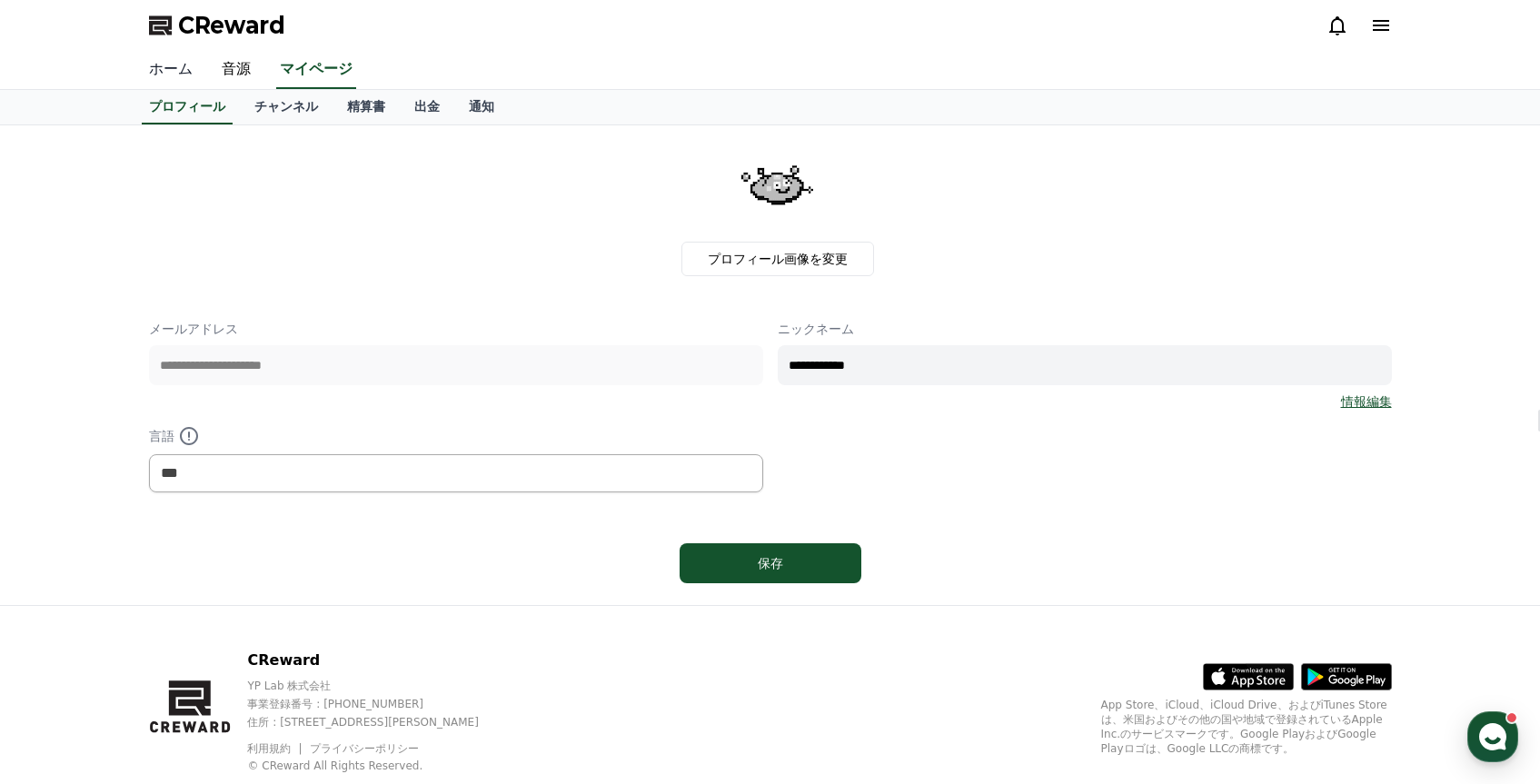
click at [185, 74] on link "ホーム" at bounding box center [170, 69] width 72 height 38
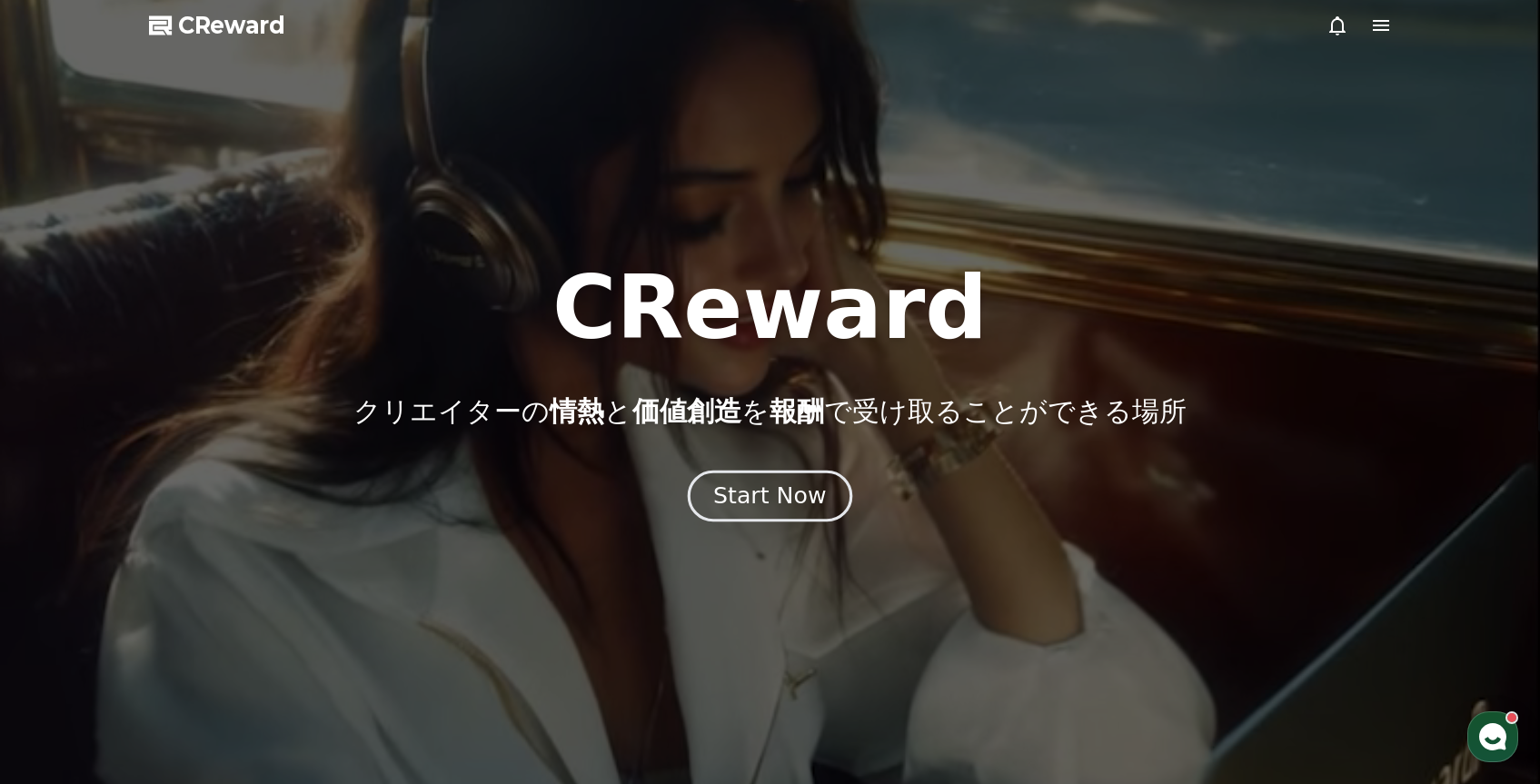
click at [787, 493] on div "Start Now" at bounding box center [770, 496] width 113 height 31
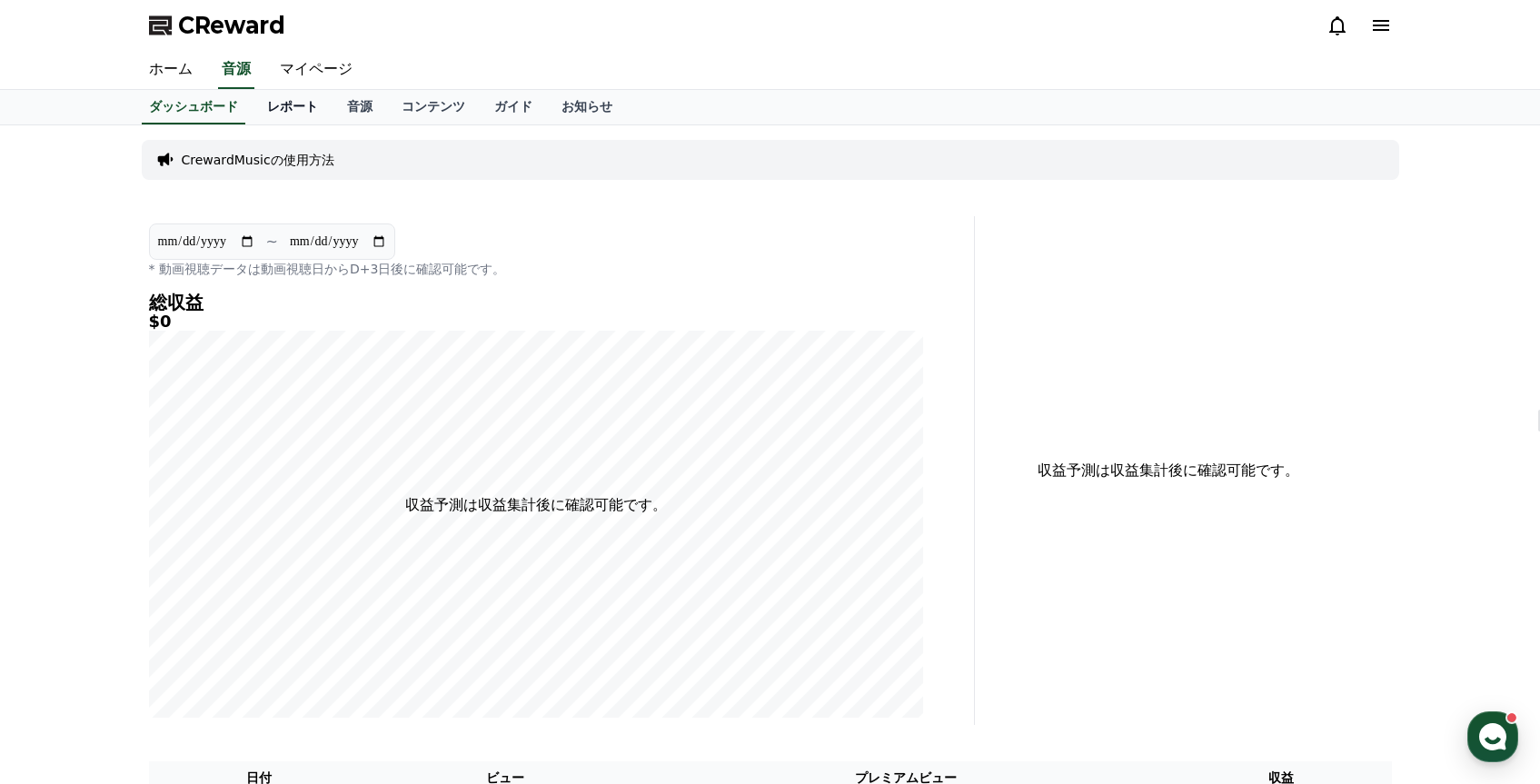
click at [295, 120] on link "レポート" at bounding box center [293, 107] width 80 height 34
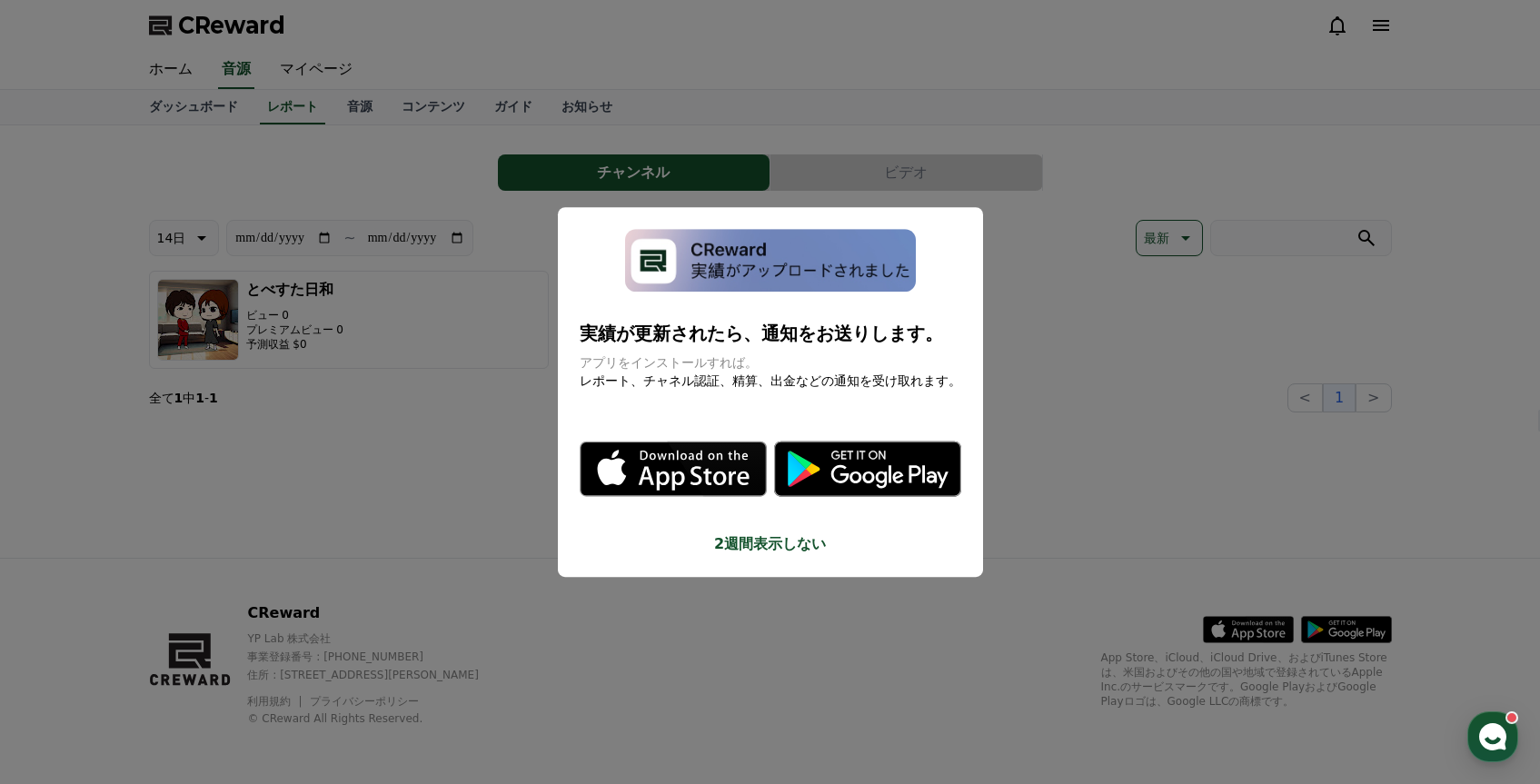
click at [1085, 422] on button "close modal" at bounding box center [770, 392] width 1540 height 784
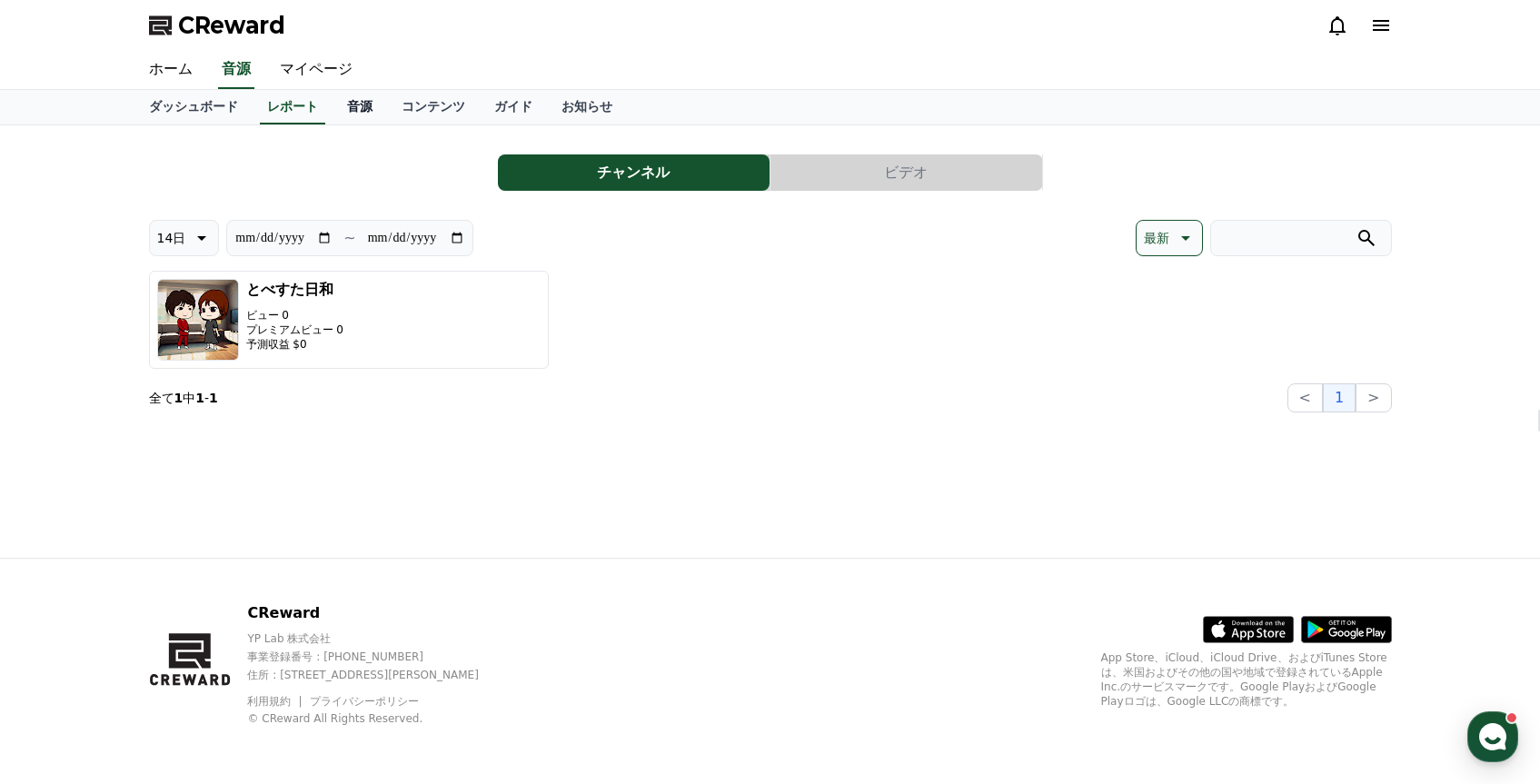
click at [360, 112] on link "音源" at bounding box center [360, 107] width 55 height 34
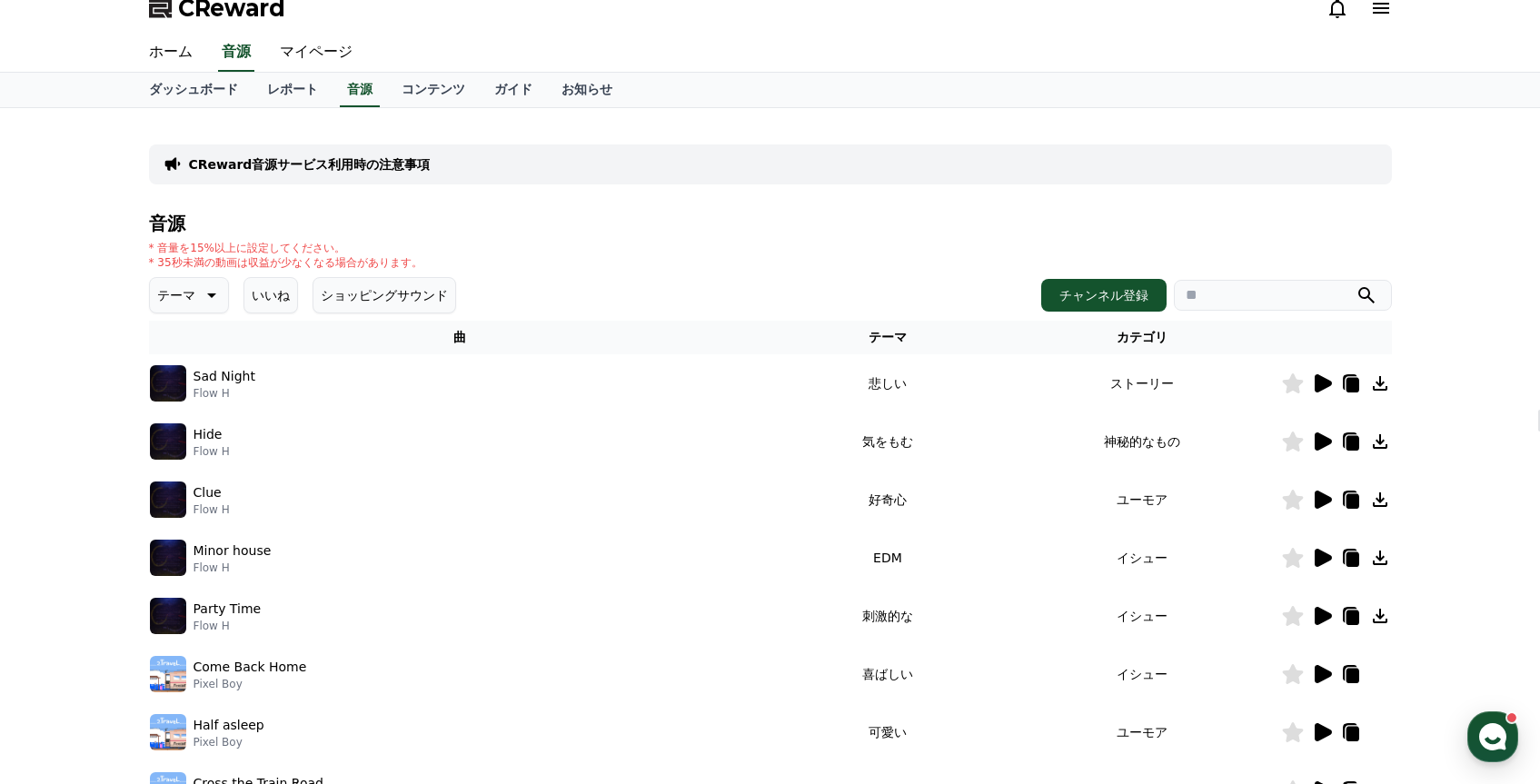
scroll to position [45, 0]
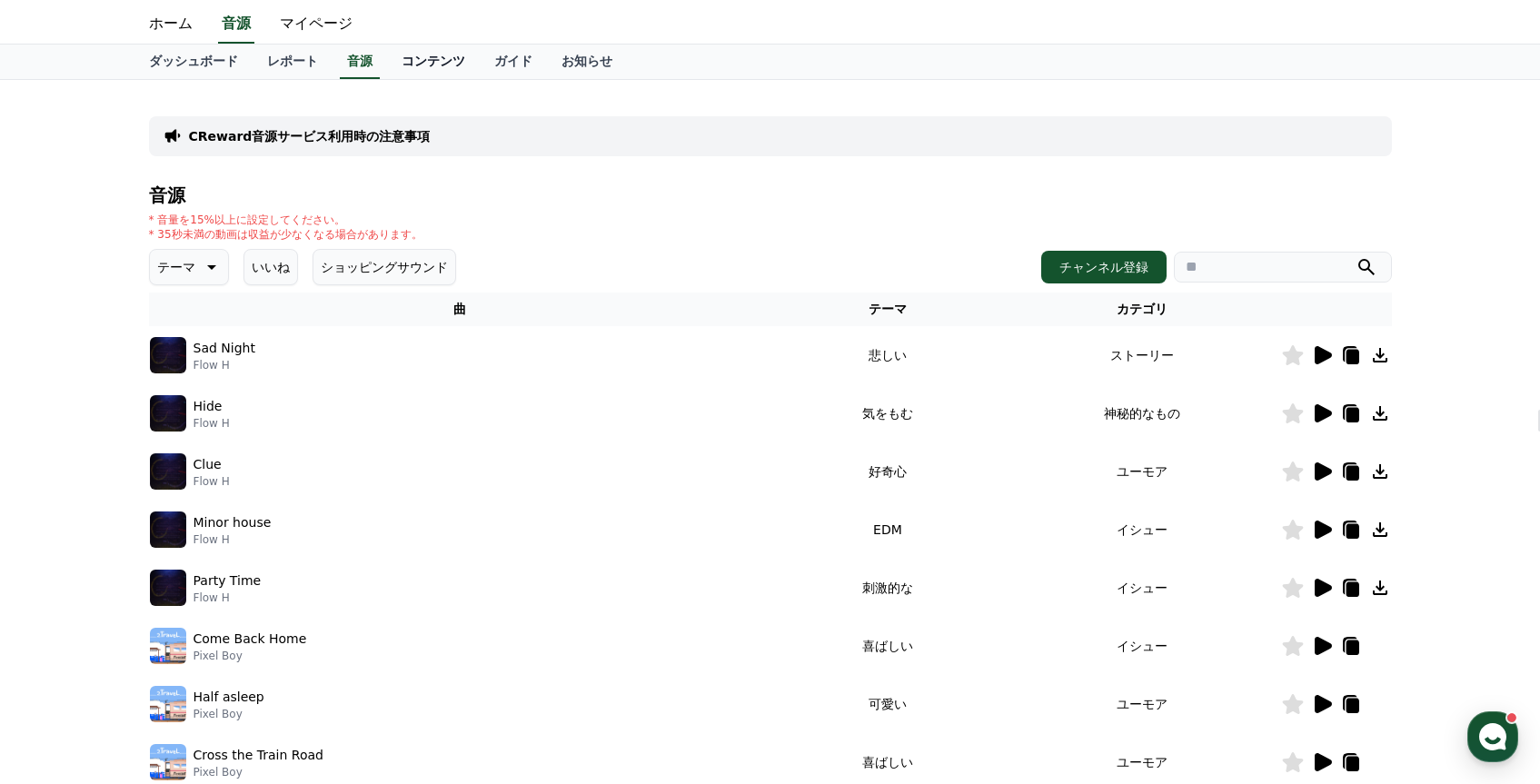
click at [431, 66] on link "コンテンツ" at bounding box center [433, 61] width 93 height 34
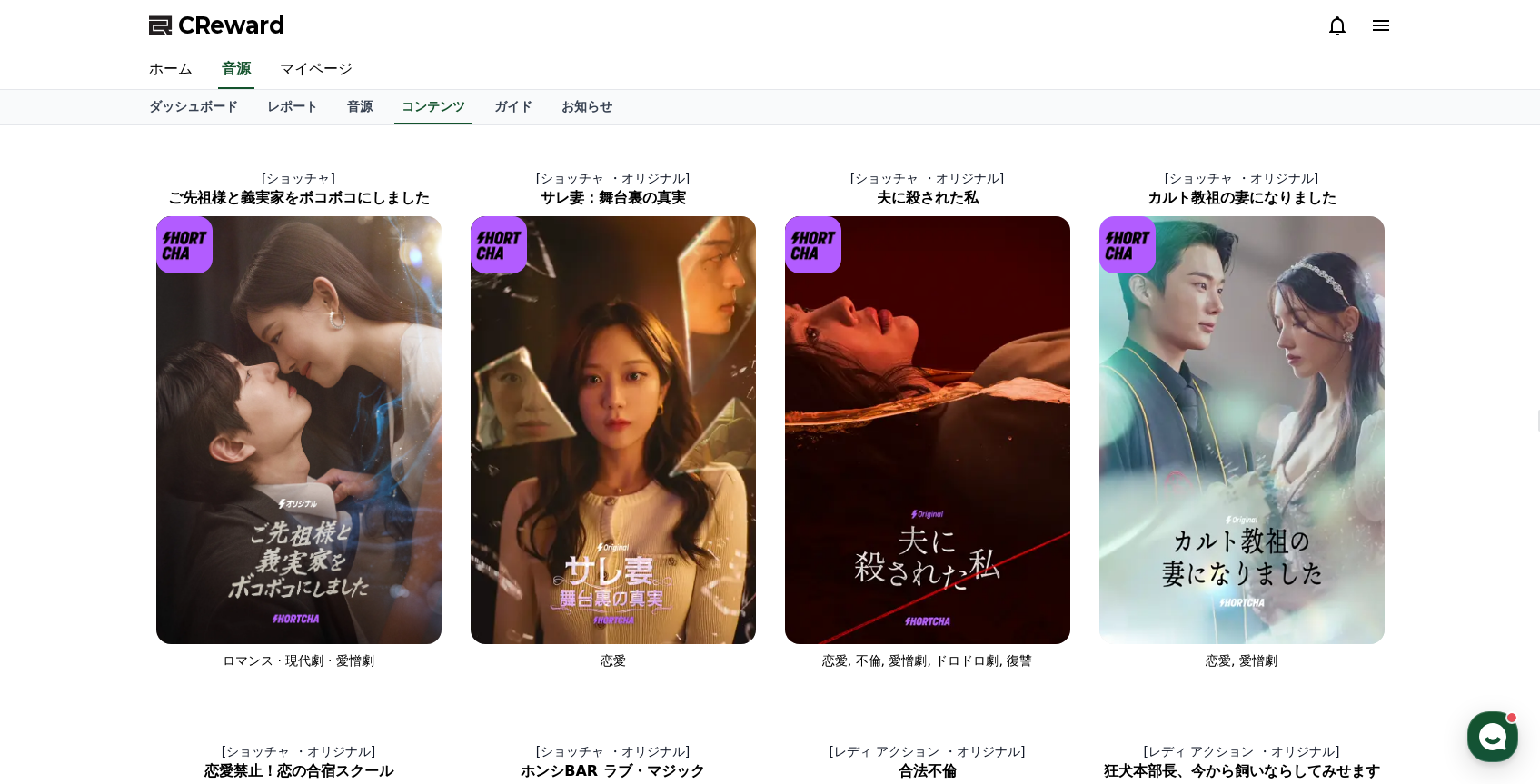
click at [310, 21] on div "CReward" at bounding box center [770, 25] width 1272 height 51
click at [322, 78] on link "マイページ" at bounding box center [316, 69] width 102 height 38
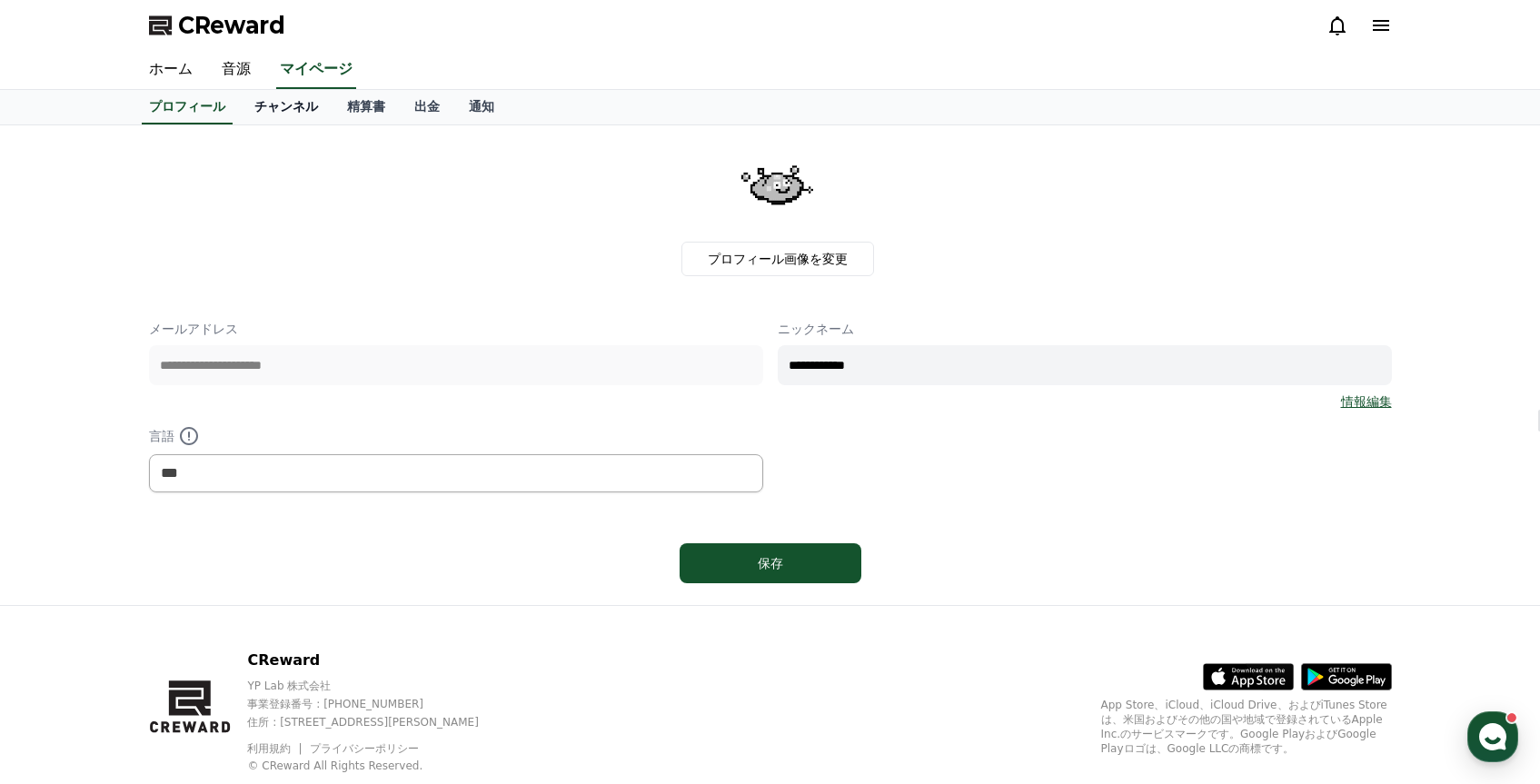
click at [272, 108] on link "チャンネル" at bounding box center [286, 107] width 93 height 34
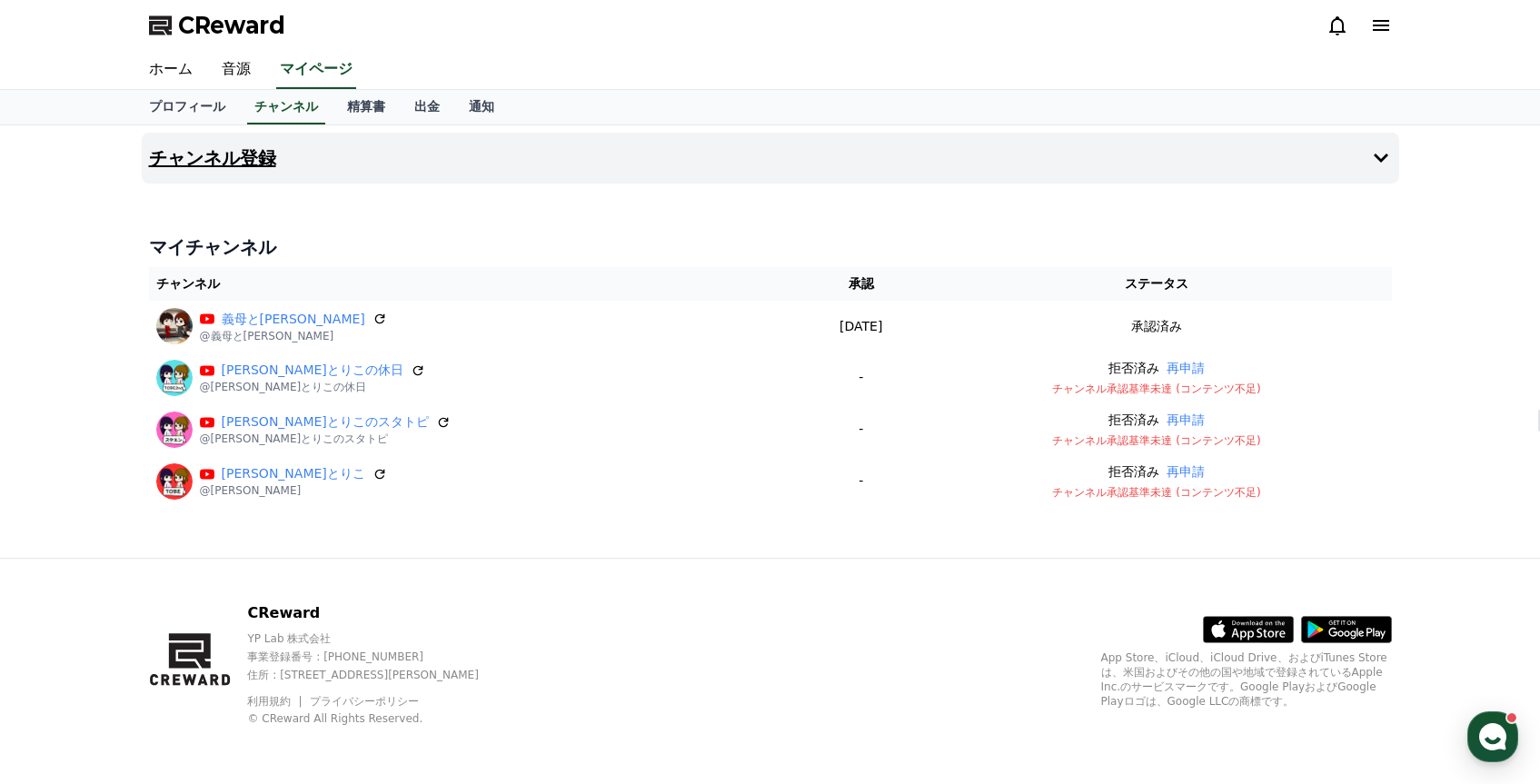
click at [1366, 156] on button "チャンネル登録" at bounding box center [770, 158] width 1257 height 51
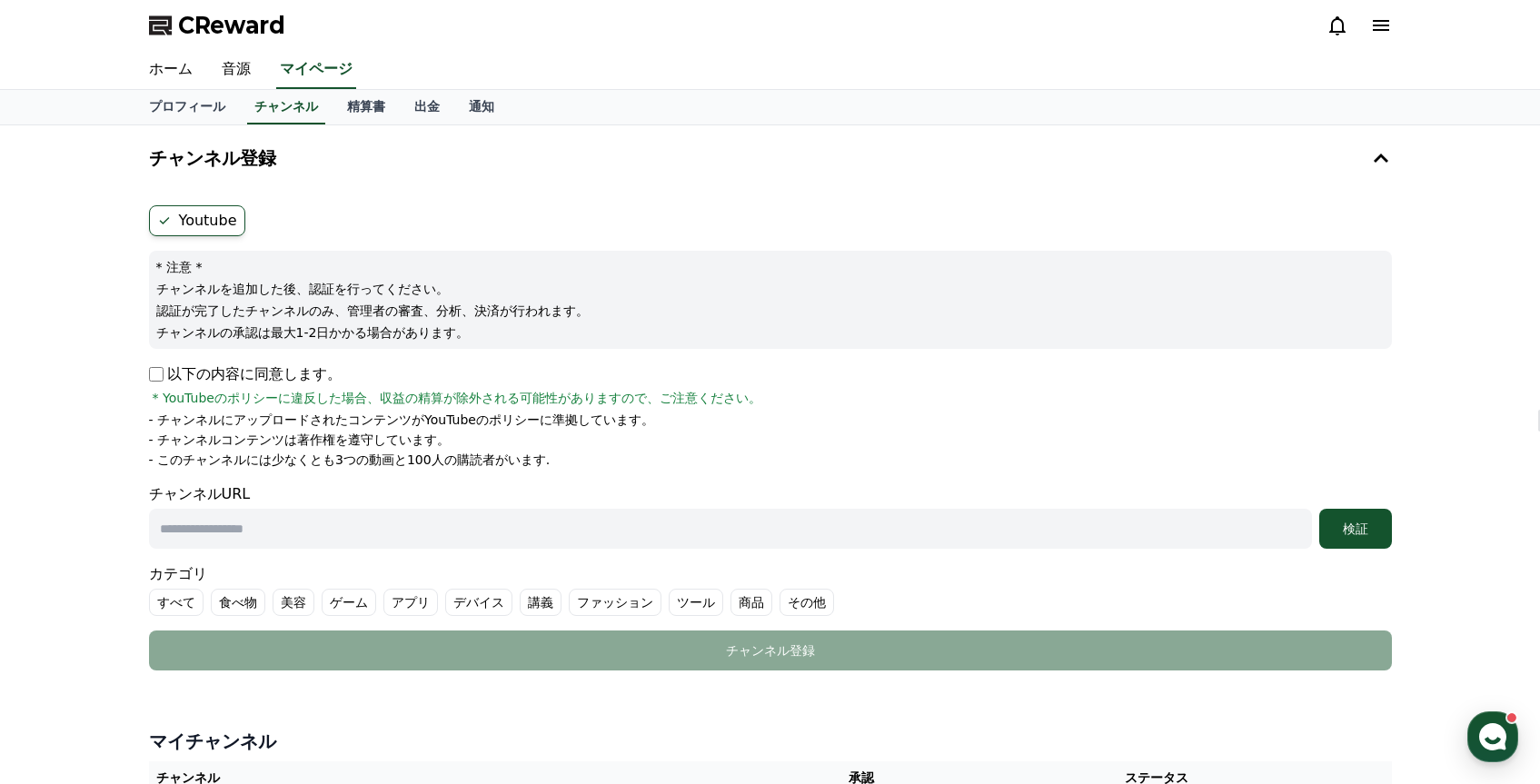
click at [298, 234] on ul "Youtube" at bounding box center [770, 221] width 1243 height 31
click at [484, 112] on link "通知" at bounding box center [482, 107] width 55 height 34
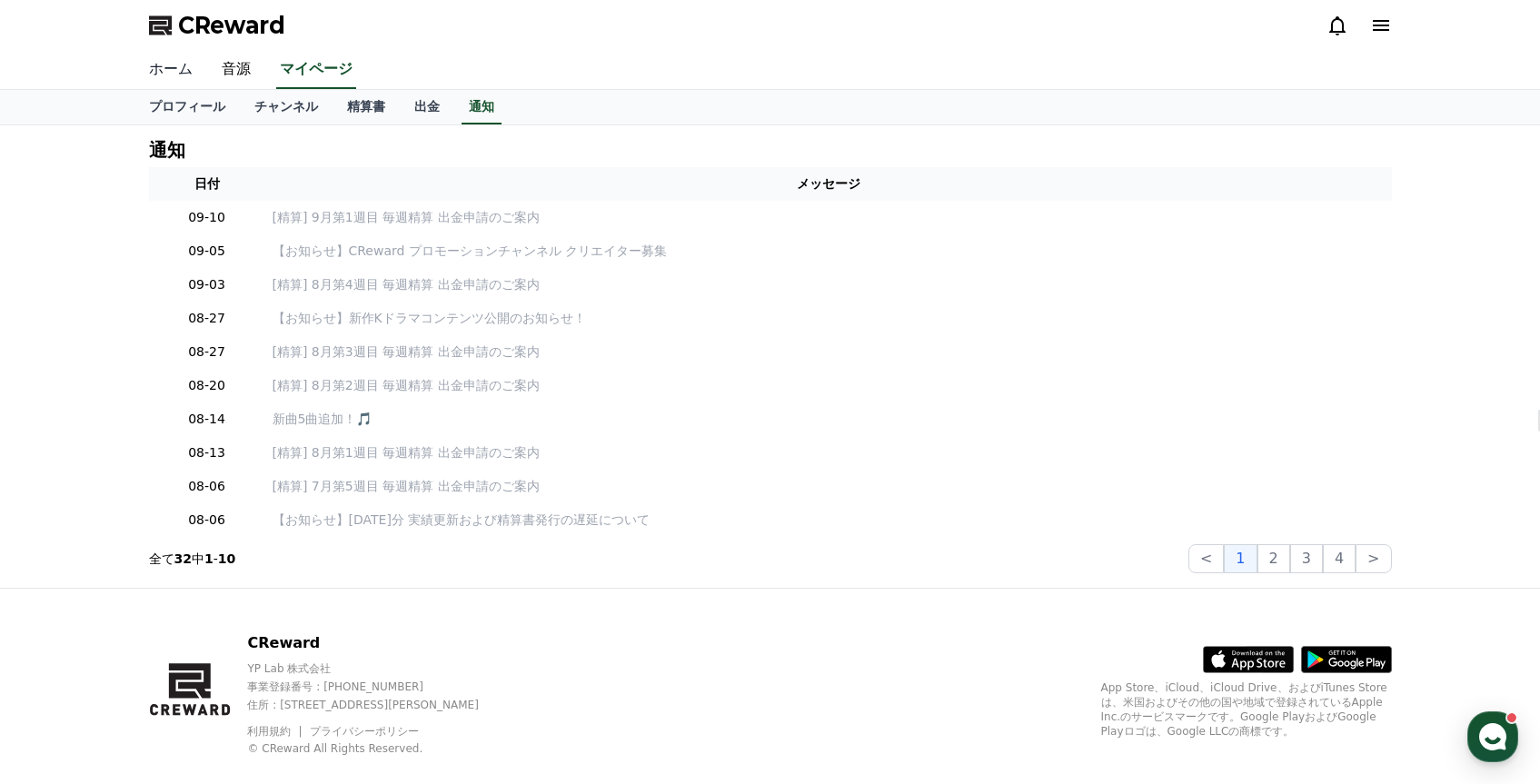
click at [177, 66] on link "ホーム" at bounding box center [170, 69] width 72 height 38
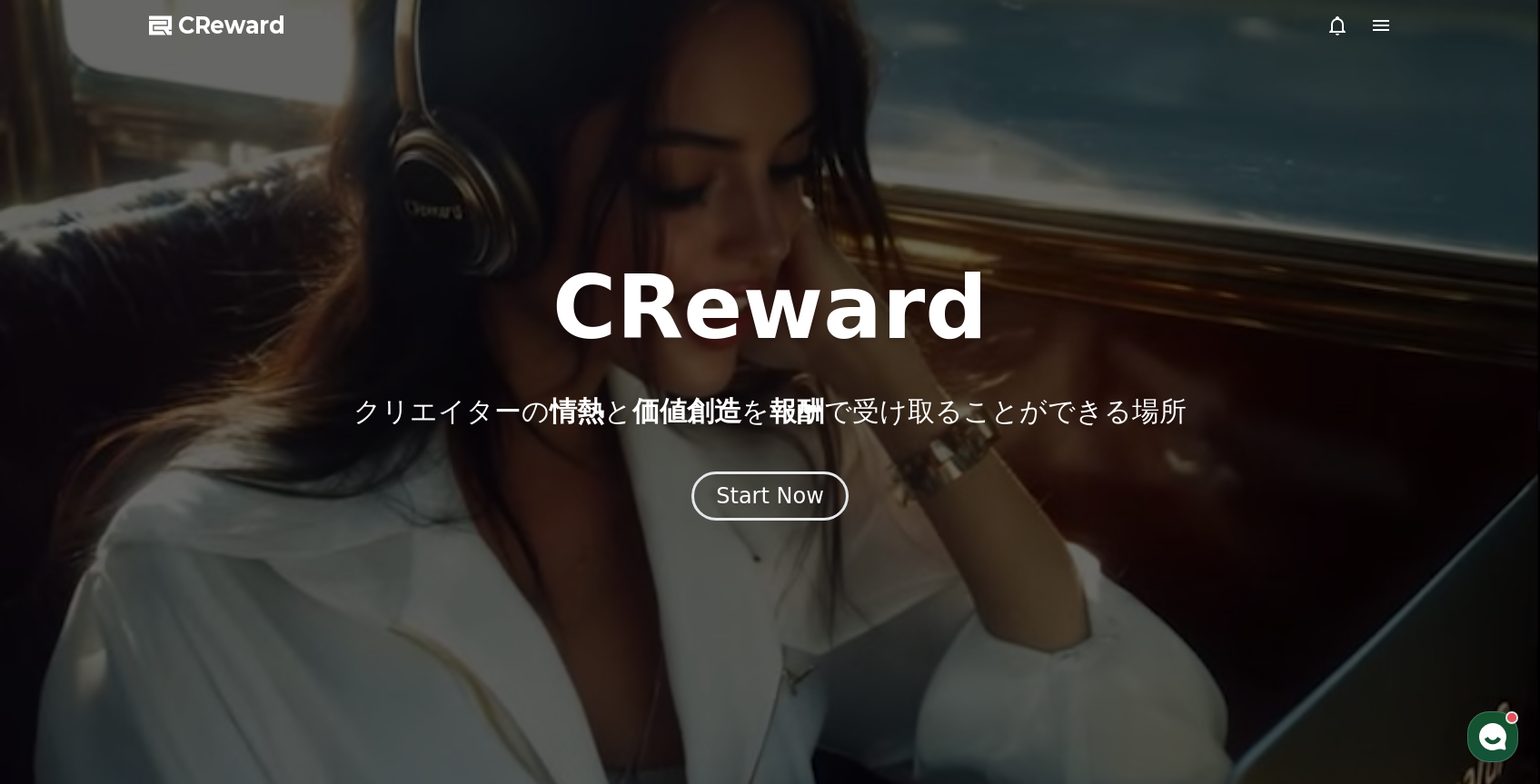
click at [1380, 26] on icon at bounding box center [1381, 25] width 22 height 22
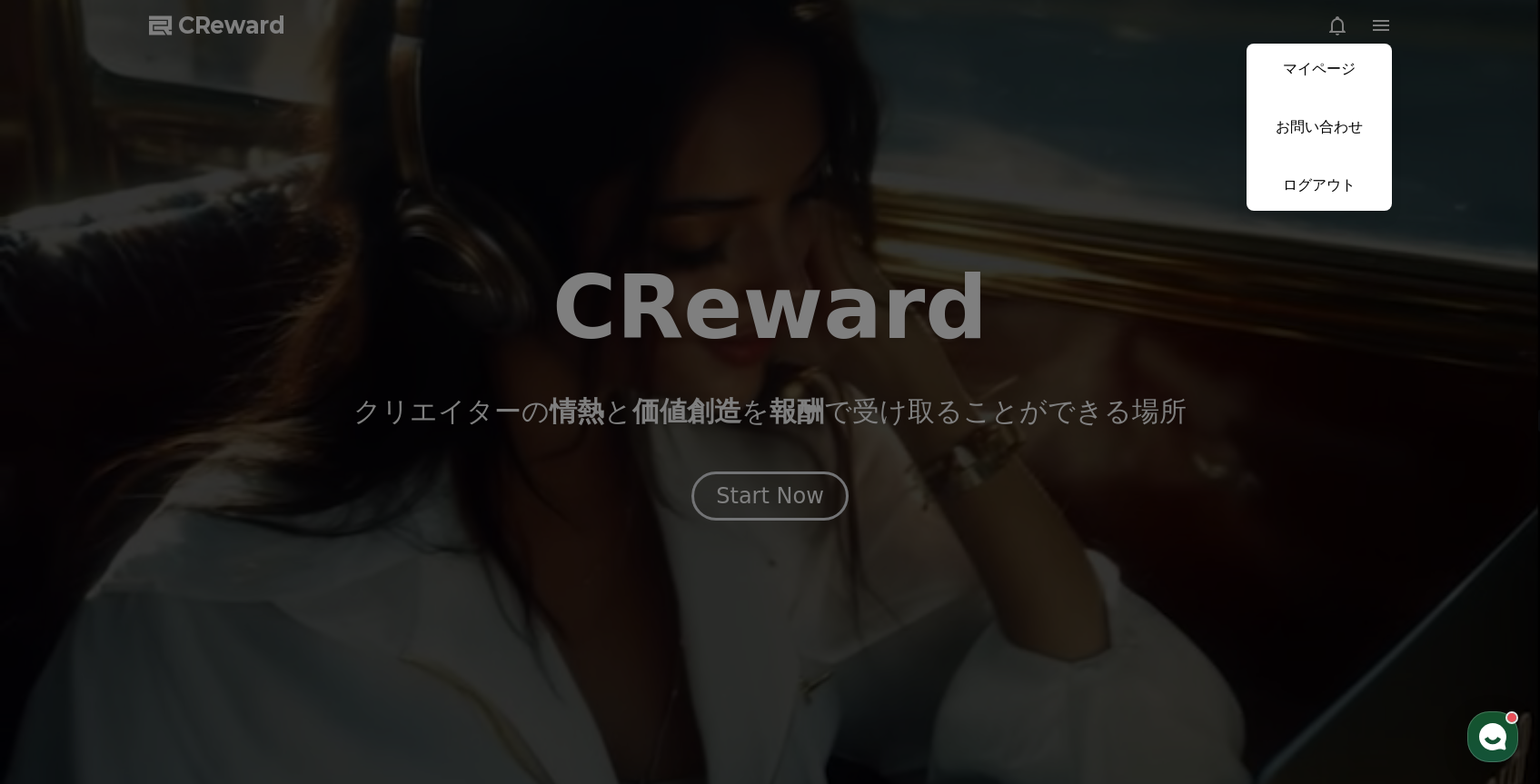
drag, startPoint x: 1294, startPoint y: 31, endPoint x: 1318, endPoint y: 22, distance: 25.6
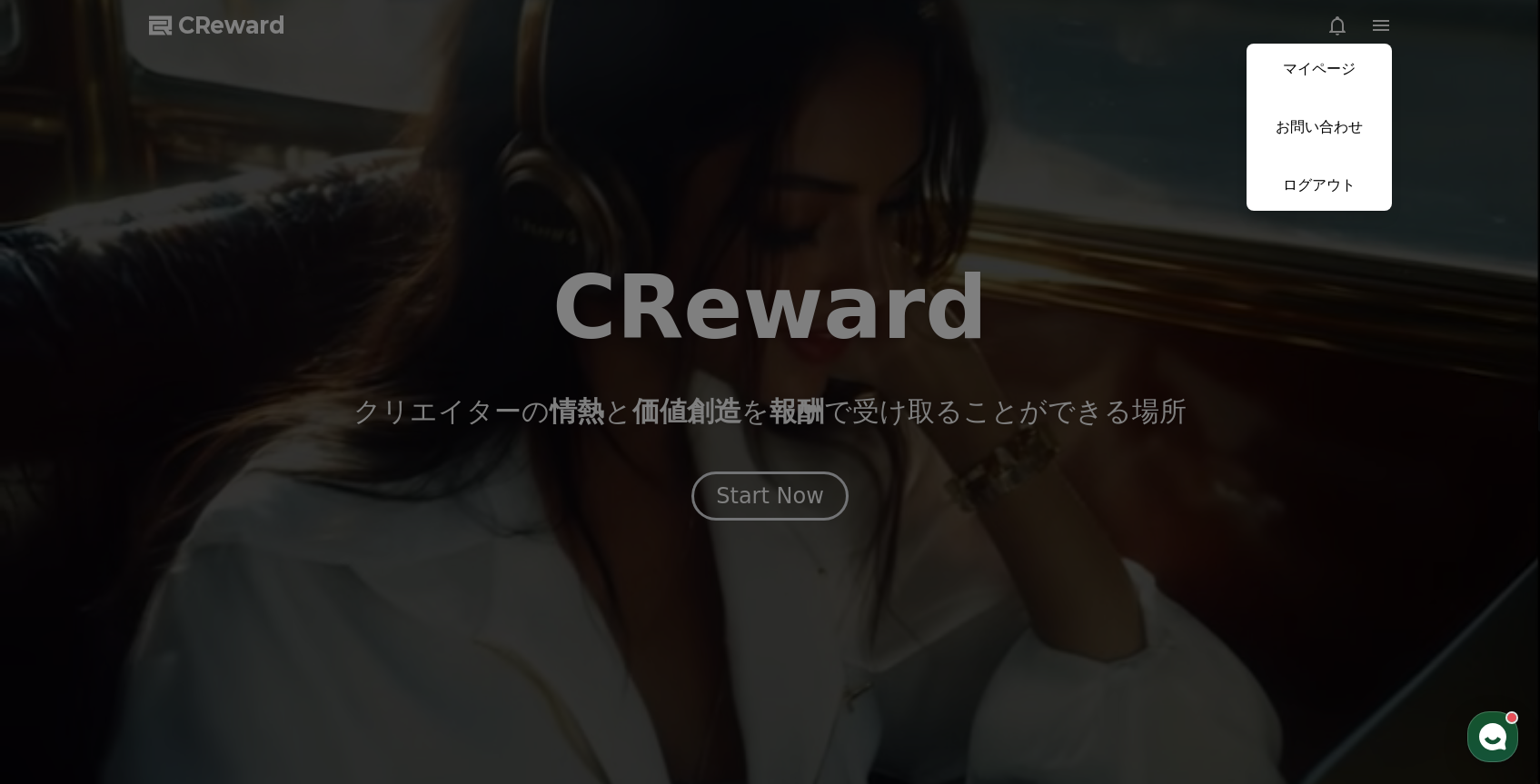
click at [1294, 29] on button "close" at bounding box center [770, 392] width 1540 height 784
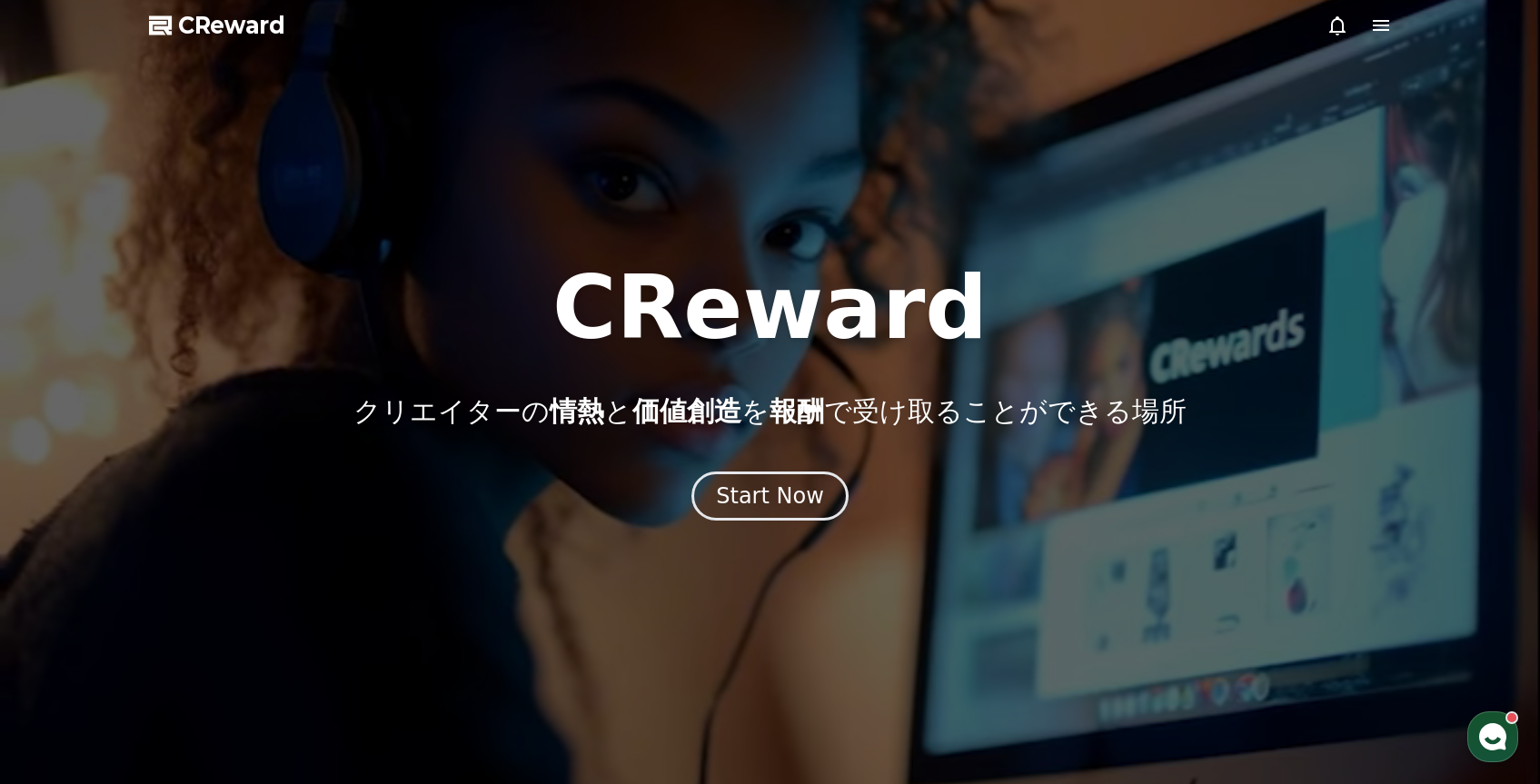
click at [1337, 30] on icon at bounding box center [1337, 25] width 22 height 22
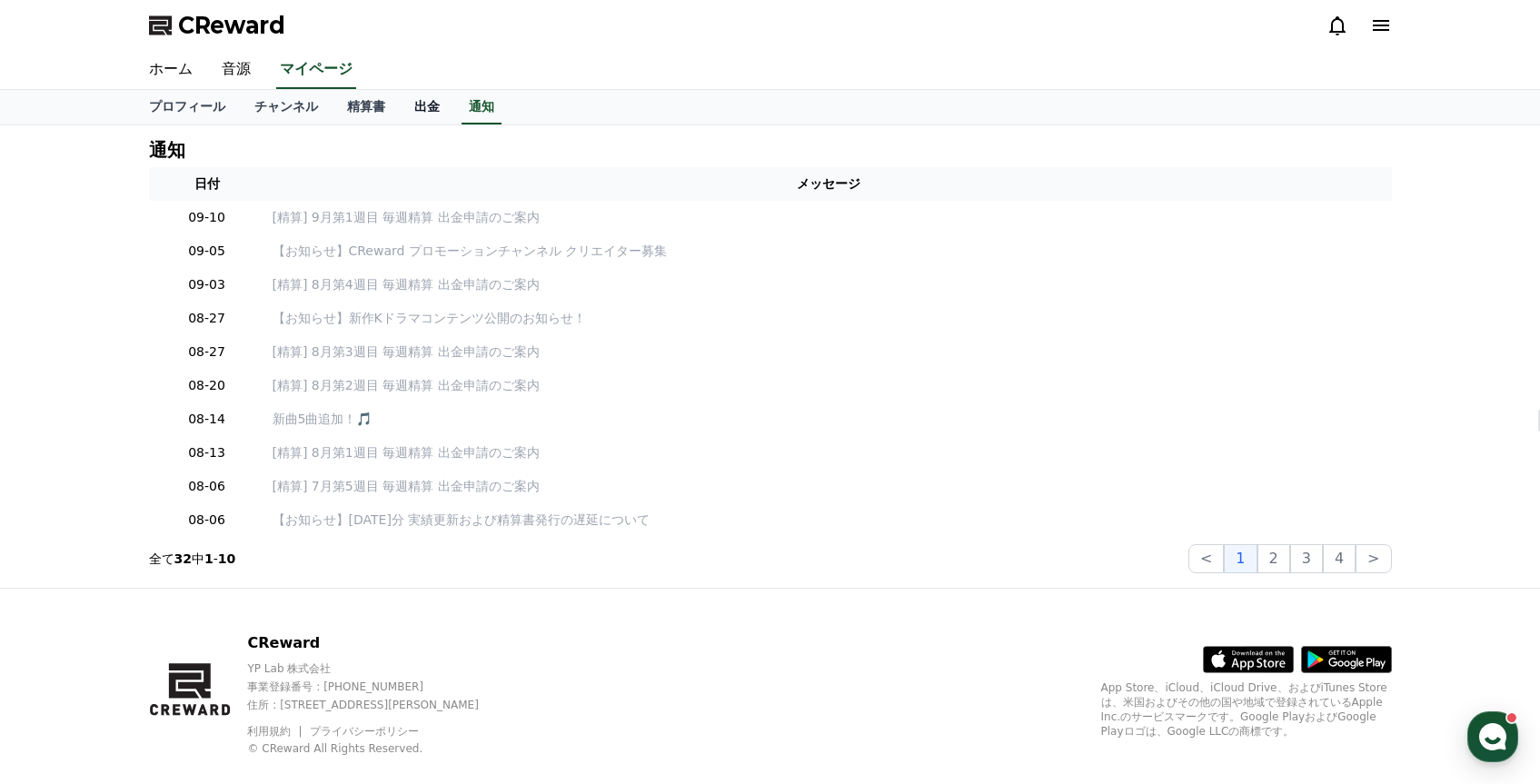
click at [435, 105] on link "出金" at bounding box center [427, 107] width 55 height 34
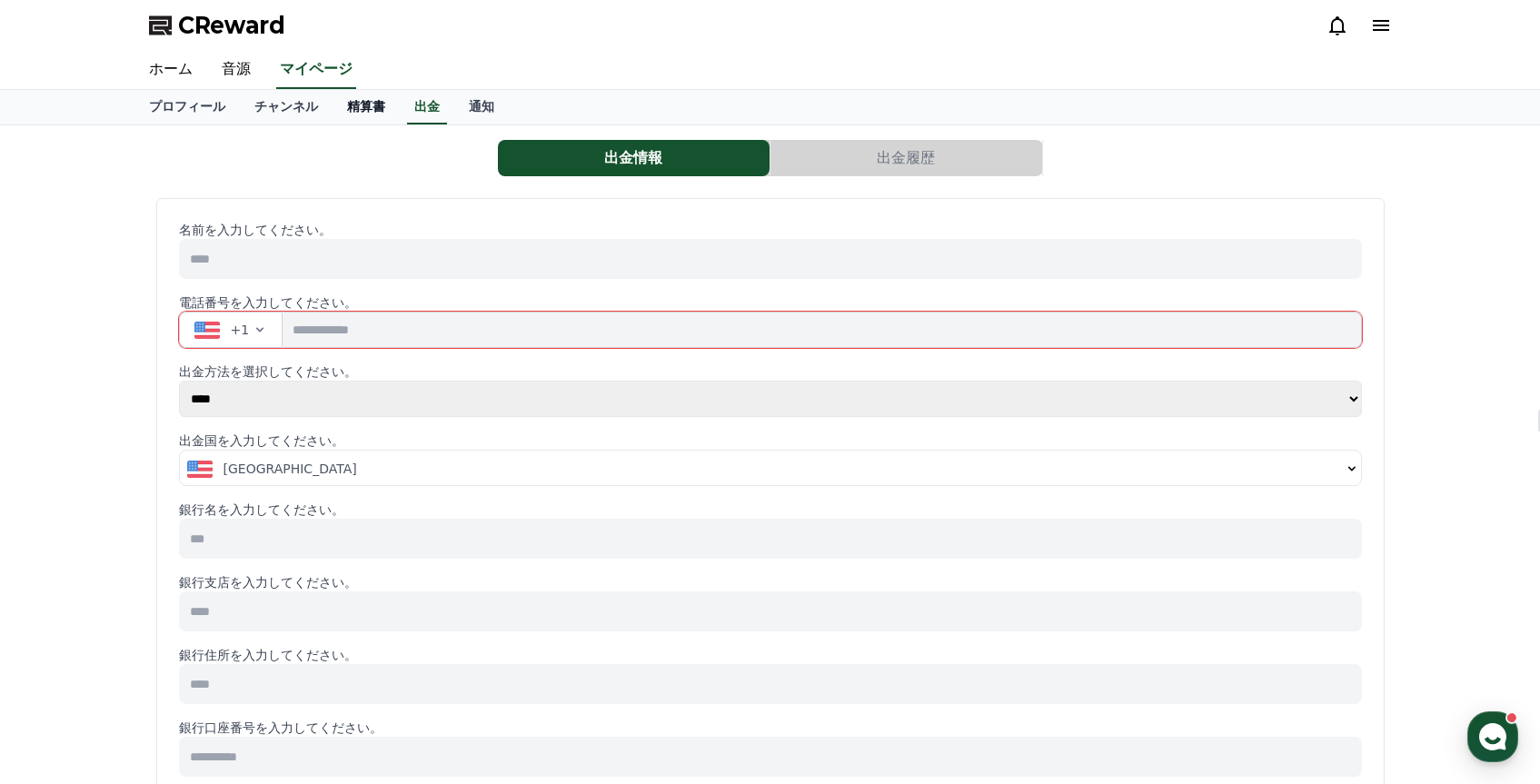
click at [373, 115] on link "精算書" at bounding box center [366, 107] width 68 height 34
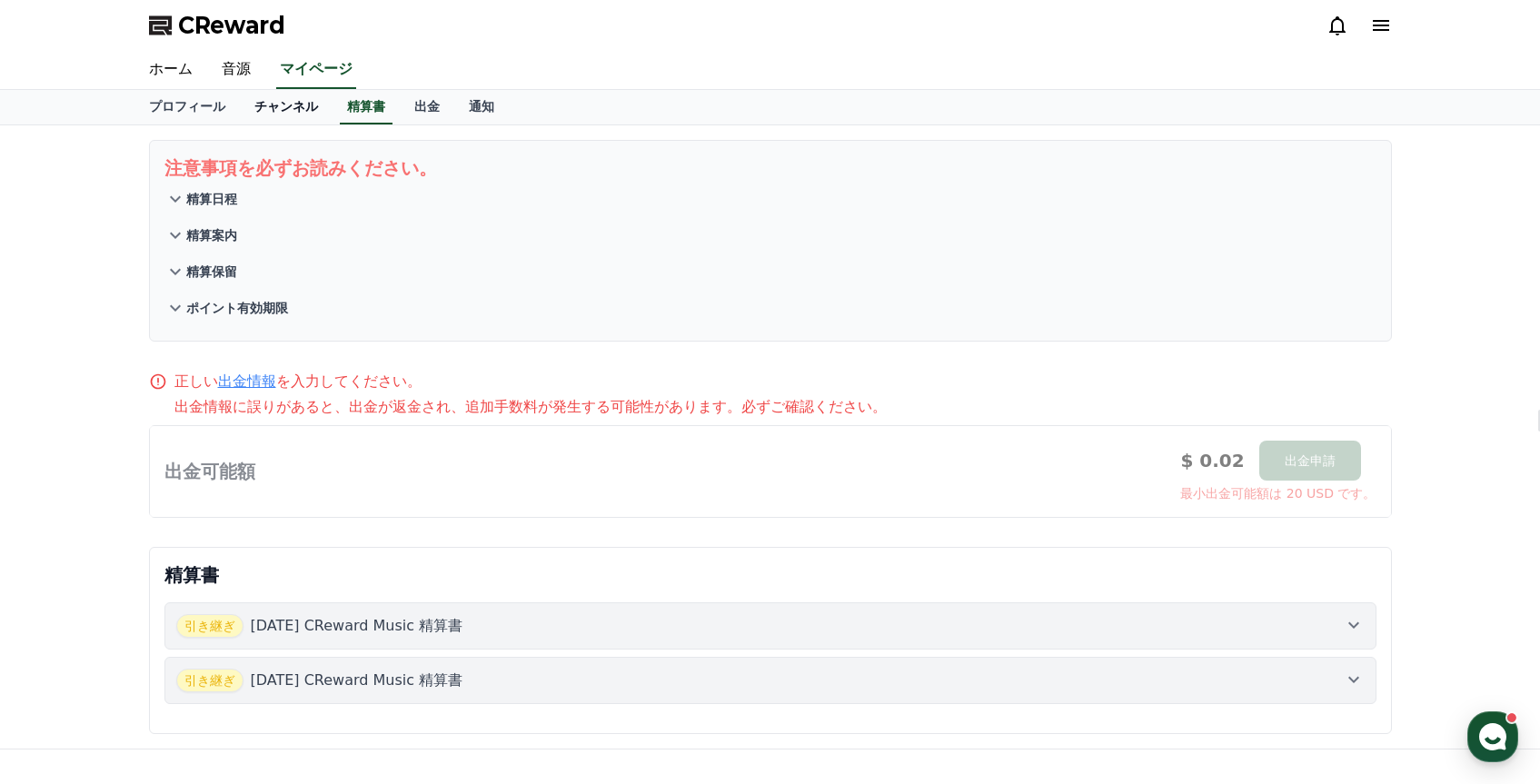
click at [286, 110] on link "チャンネル" at bounding box center [286, 107] width 93 height 34
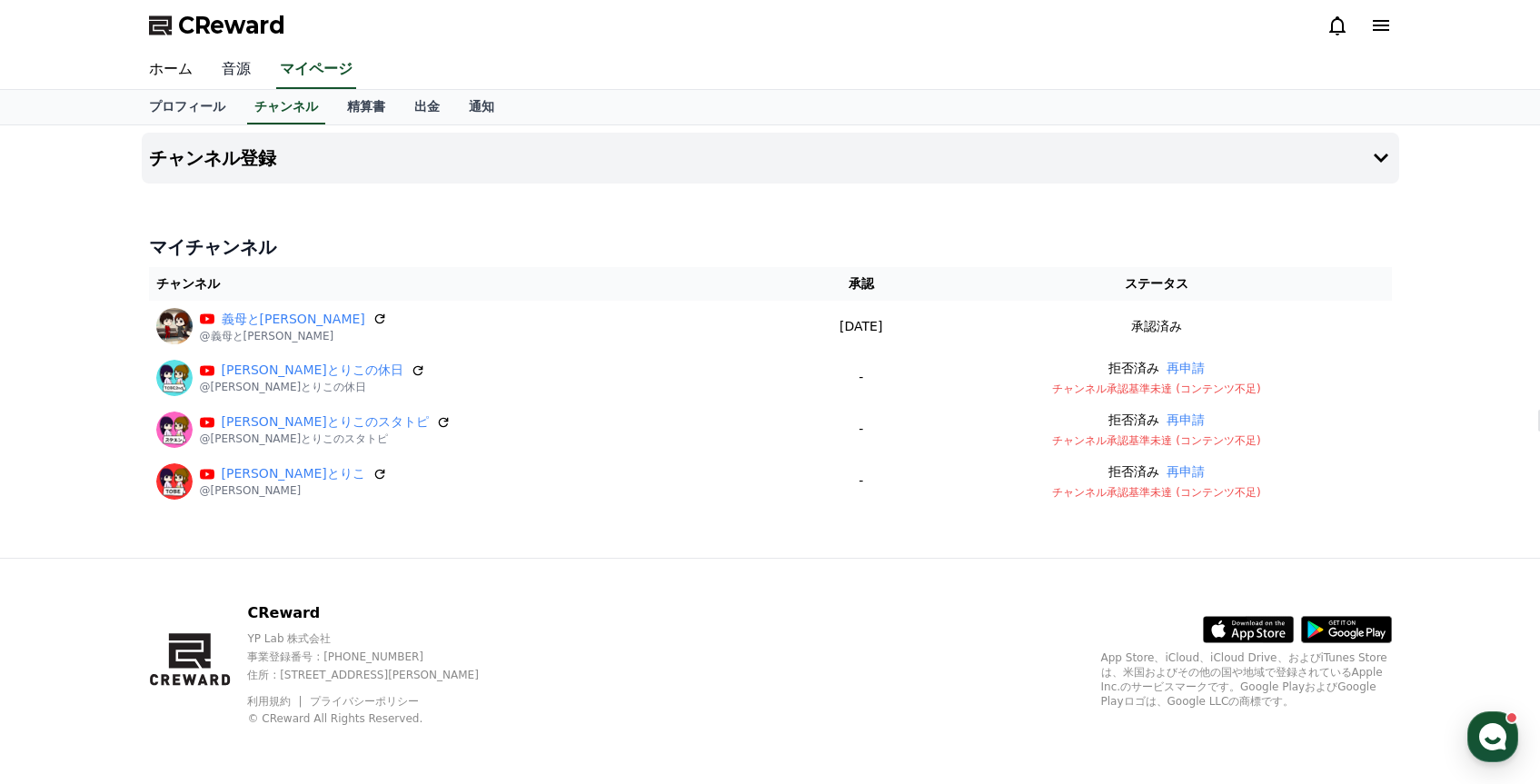
click at [243, 70] on link "音源" at bounding box center [236, 69] width 58 height 38
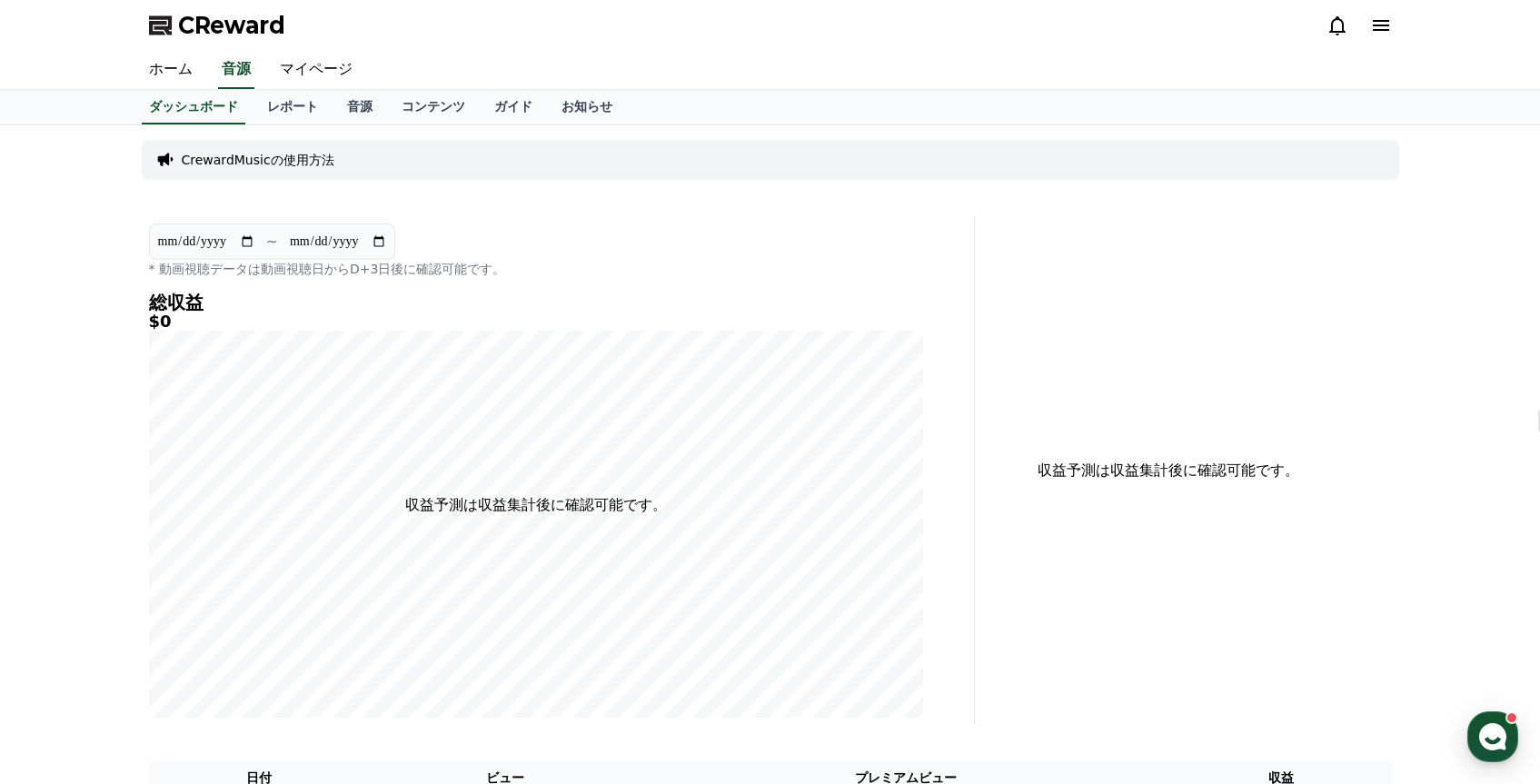
click at [290, 169] on div "CrewardMusicの使用方法" at bounding box center [770, 160] width 1257 height 40
click at [257, 164] on p "CrewardMusicの使用方法" at bounding box center [258, 160] width 153 height 19
